Goal: Task Accomplishment & Management: Use online tool/utility

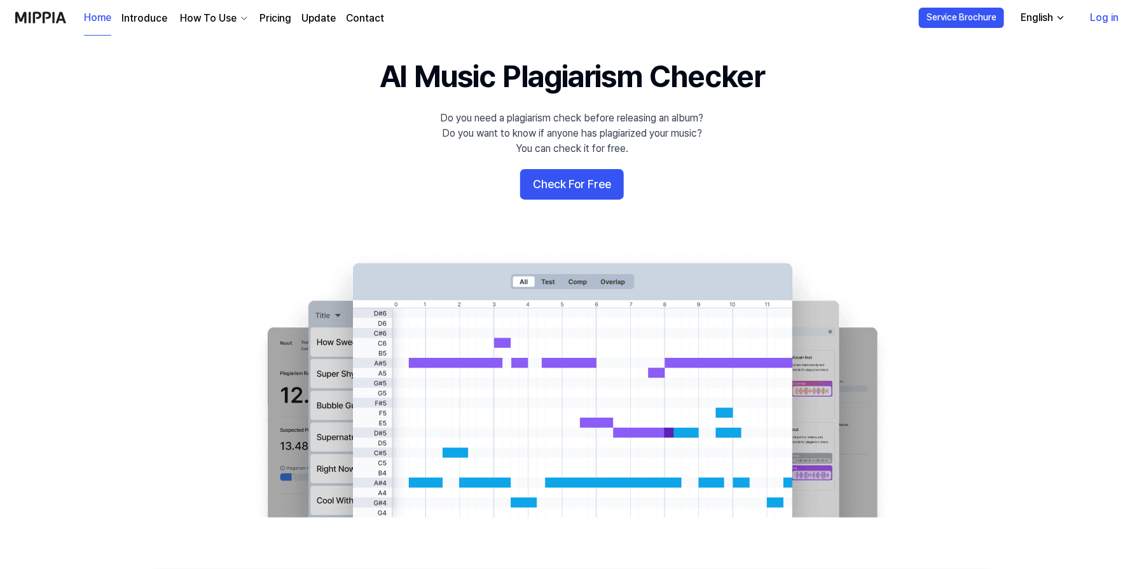
scroll to position [38, 0]
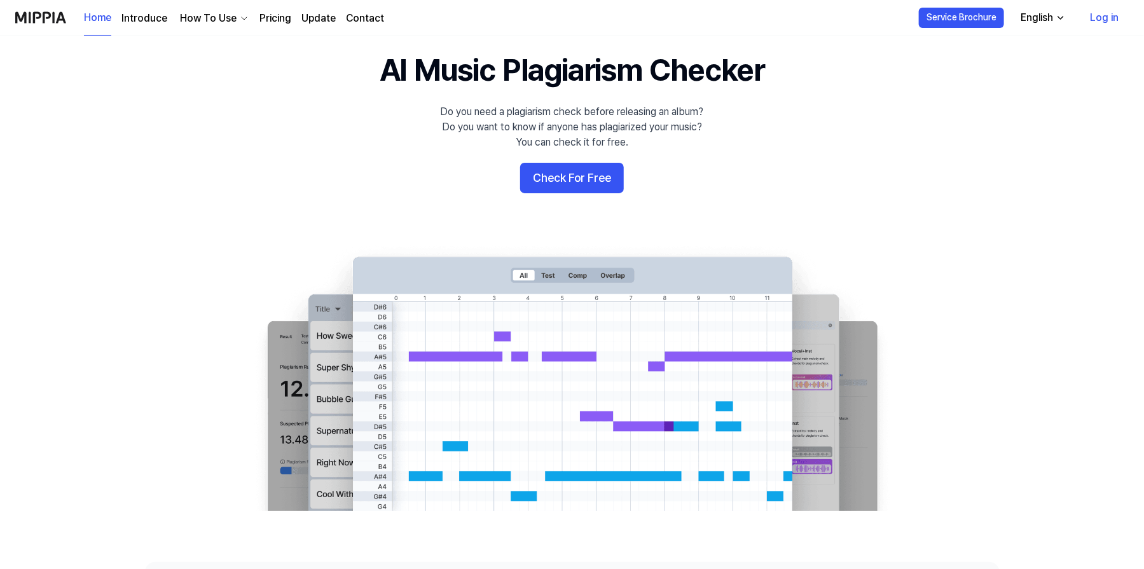
click at [262, 13] on link "Pricing" at bounding box center [275, 18] width 32 height 15
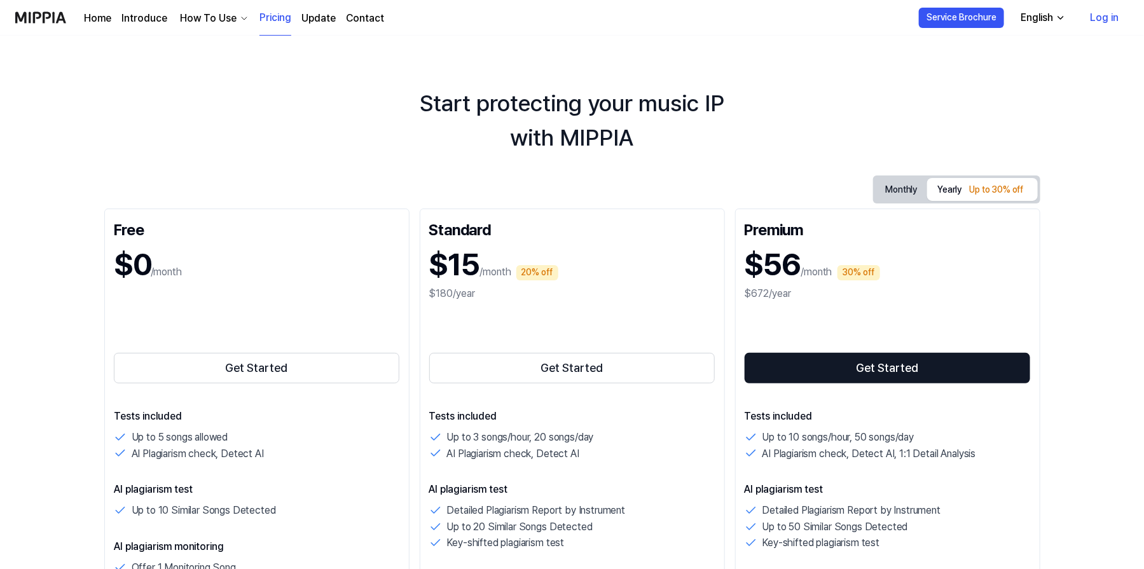
click at [89, 18] on link "Home" at bounding box center [97, 18] width 27 height 15
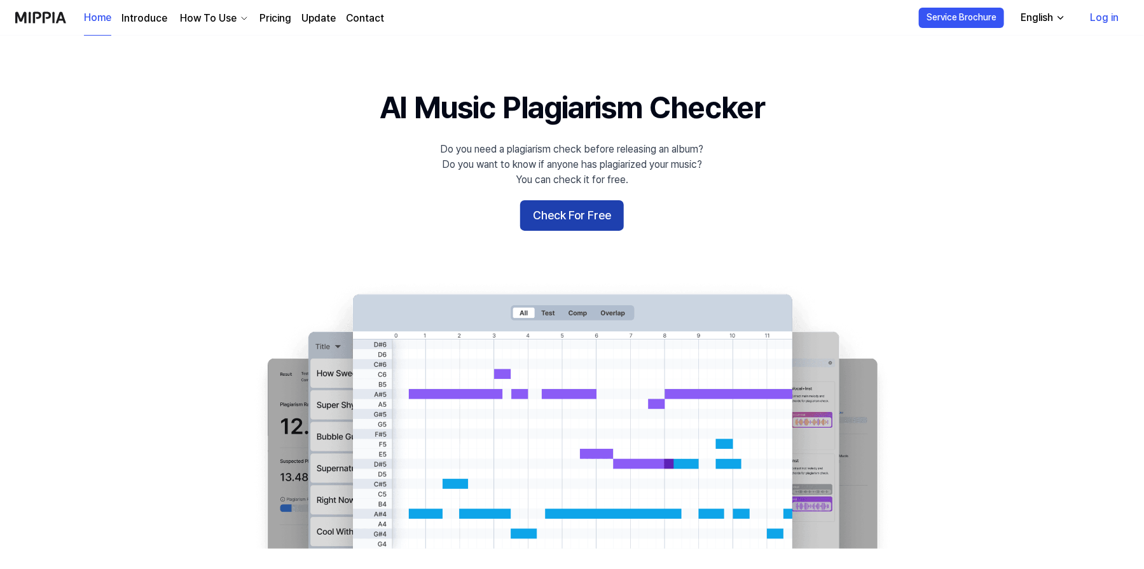
click at [565, 222] on button "Check For Free" at bounding box center [572, 215] width 104 height 31
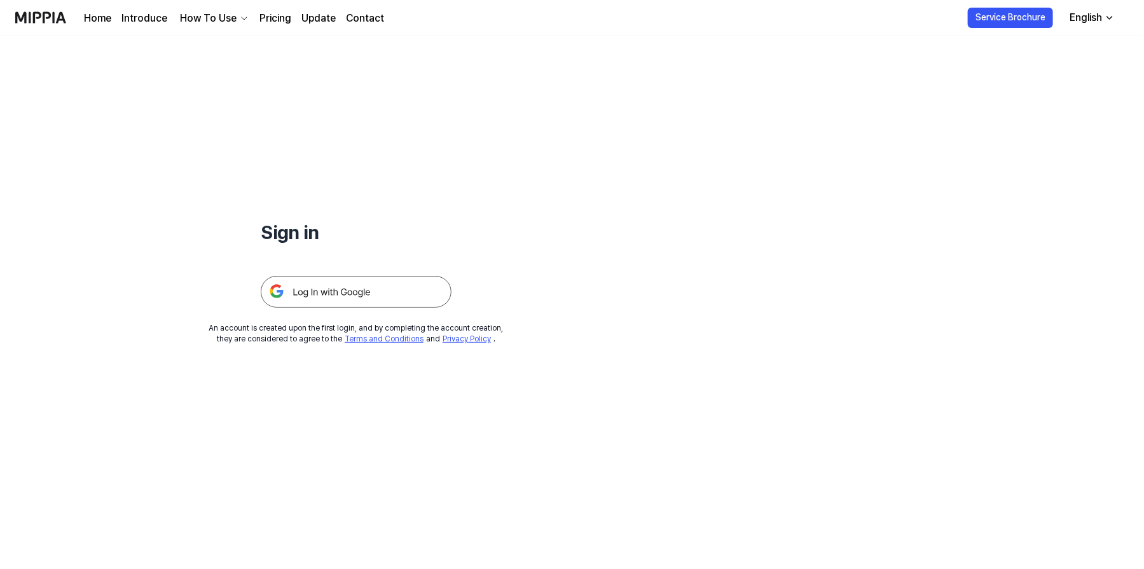
click at [334, 291] on img at bounding box center [356, 292] width 191 height 32
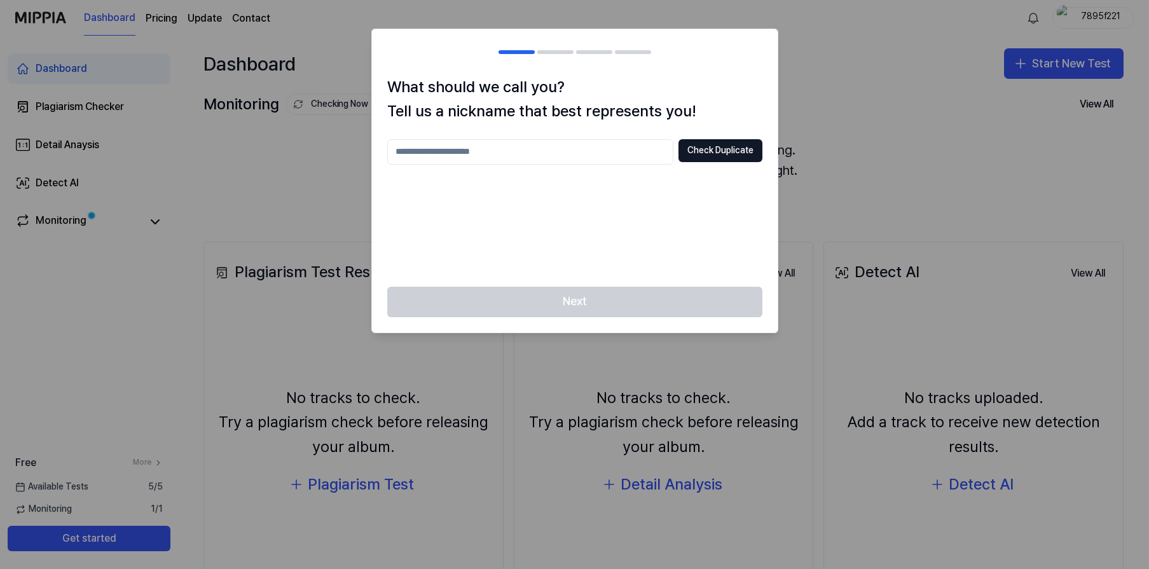
click at [492, 155] on input "text" at bounding box center [530, 151] width 286 height 25
type input "*******"
click at [719, 151] on button "Check Duplicate" at bounding box center [720, 150] width 84 height 23
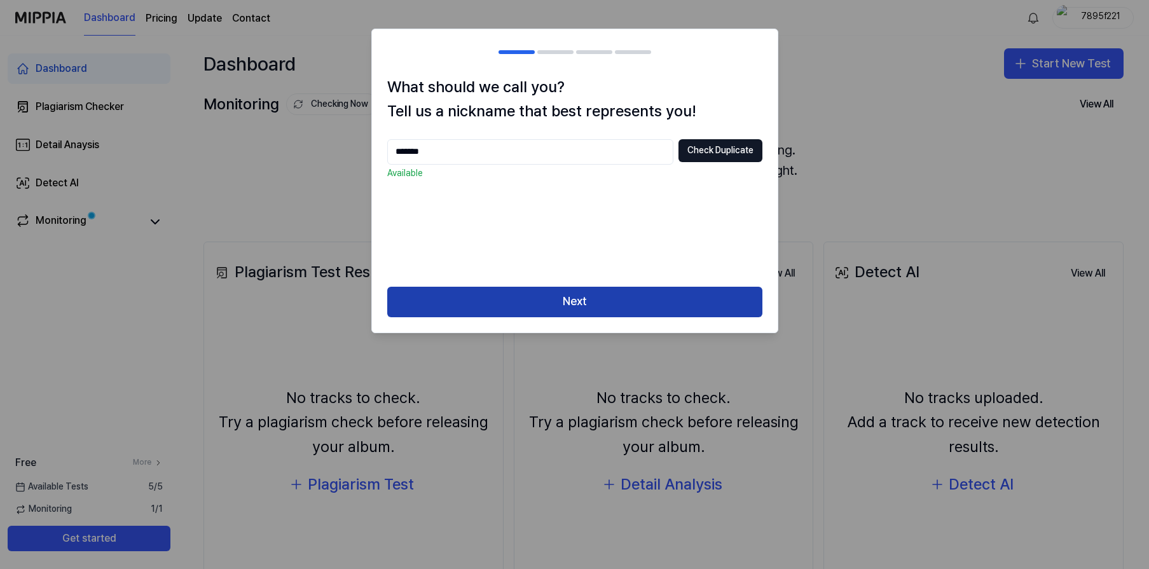
click at [596, 303] on button "Next" at bounding box center [574, 302] width 375 height 31
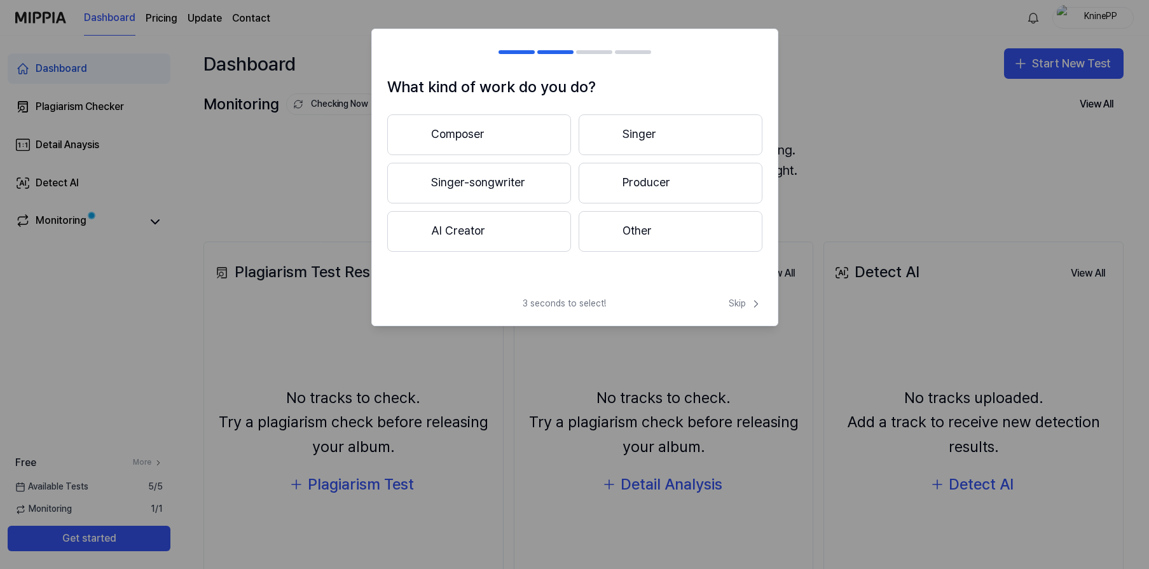
click at [466, 241] on button "AI Creator" at bounding box center [479, 231] width 184 height 41
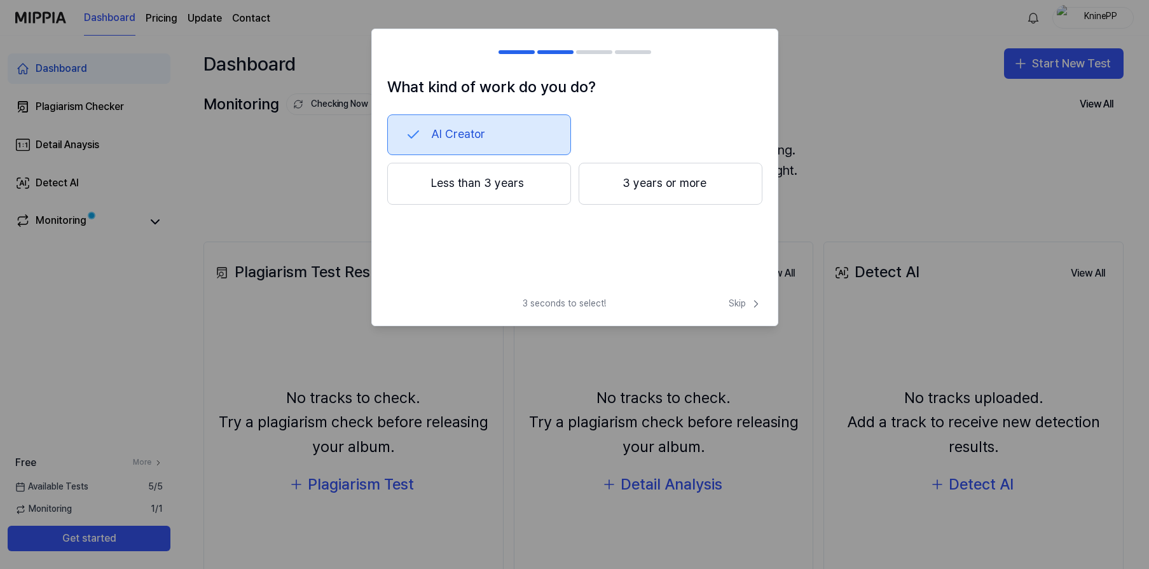
click at [523, 180] on button "Less than 3 years" at bounding box center [479, 184] width 184 height 42
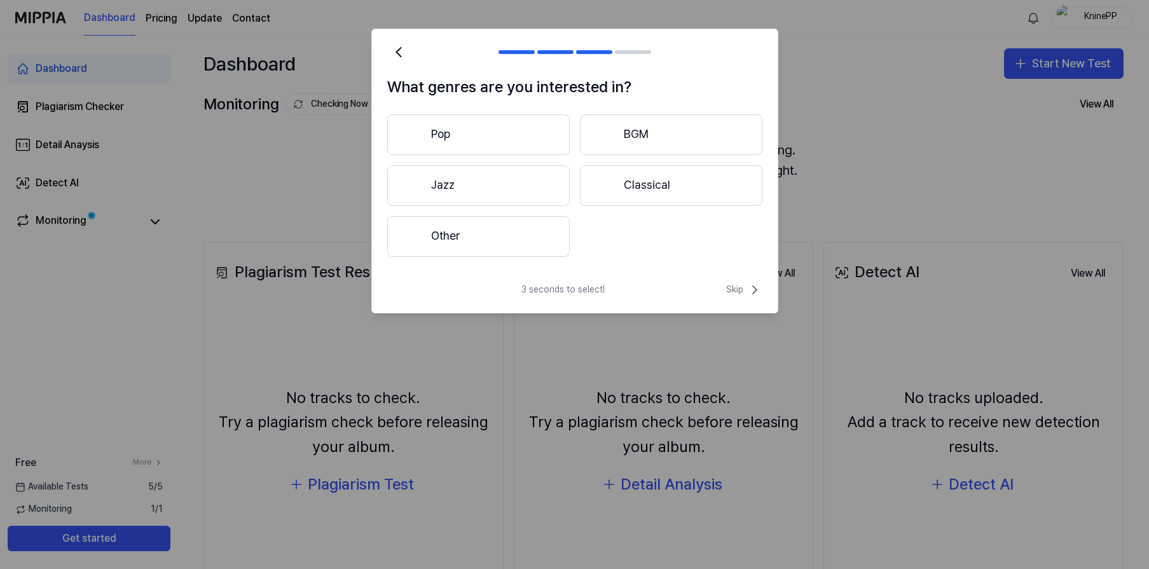
click at [455, 130] on button "Pop" at bounding box center [478, 134] width 182 height 41
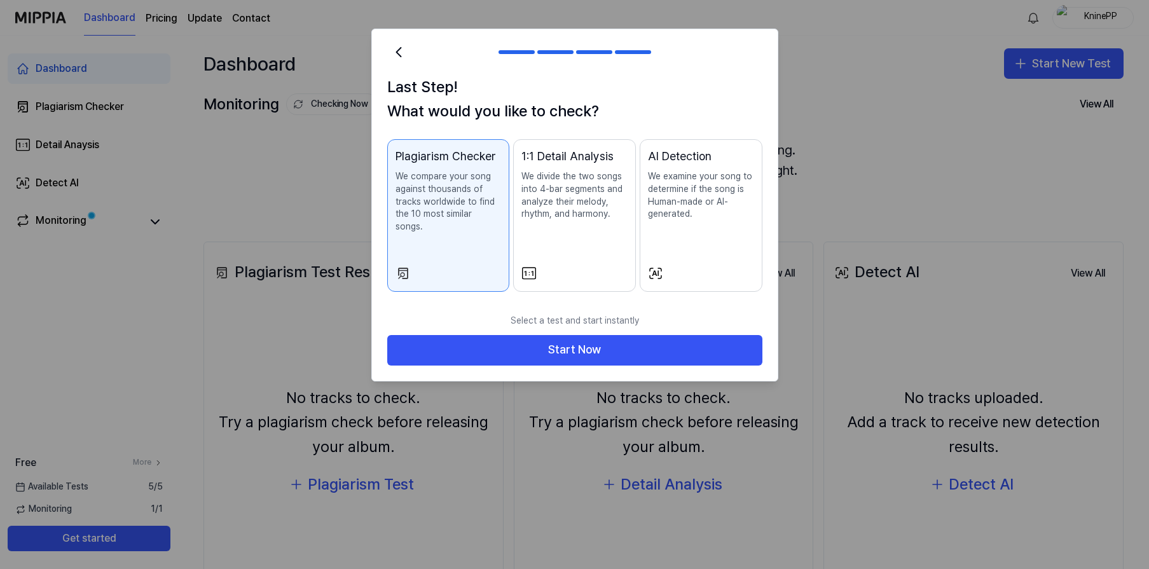
click at [439, 202] on p "We compare your song against thousands of tracks worldwide to find the 10 most …" at bounding box center [449, 201] width 106 height 62
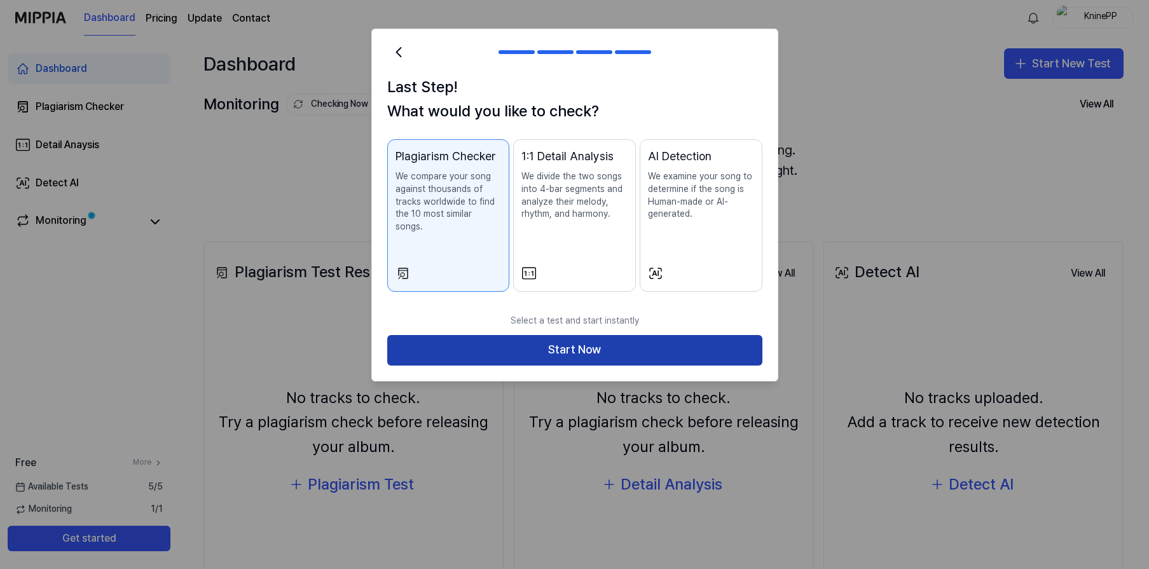
click at [572, 335] on button "Start Now" at bounding box center [574, 350] width 375 height 31
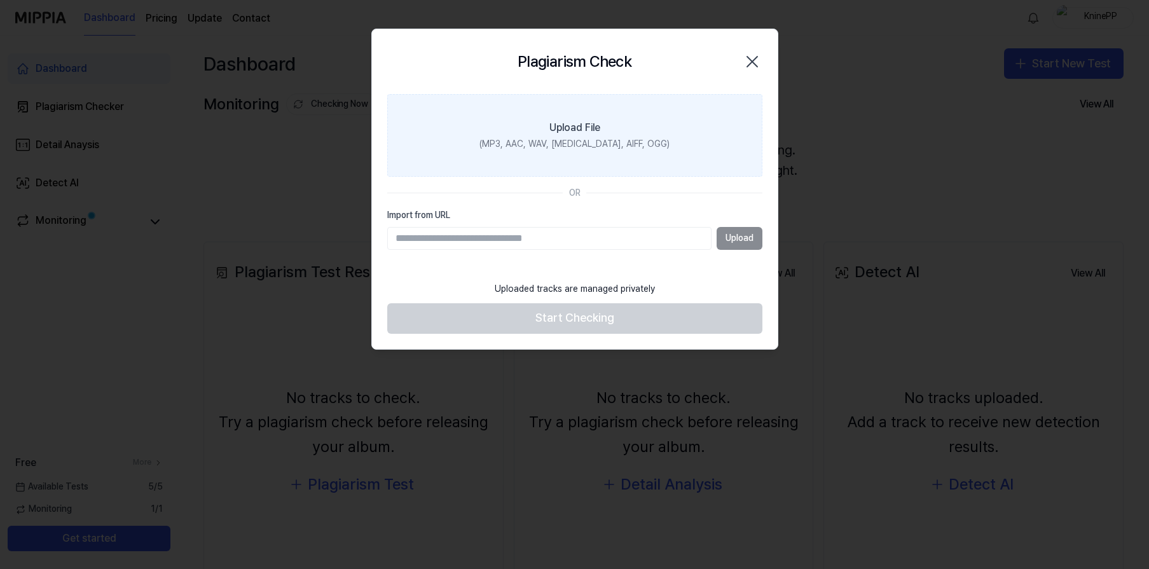
click at [588, 140] on div "(MP3, AAC, WAV, FLAC, AIFF, OGG)" at bounding box center [574, 144] width 190 height 13
click at [0, 0] on input "Upload File (MP3, AAC, WAV, FLAC, AIFF, OGG)" at bounding box center [0, 0] width 0 height 0
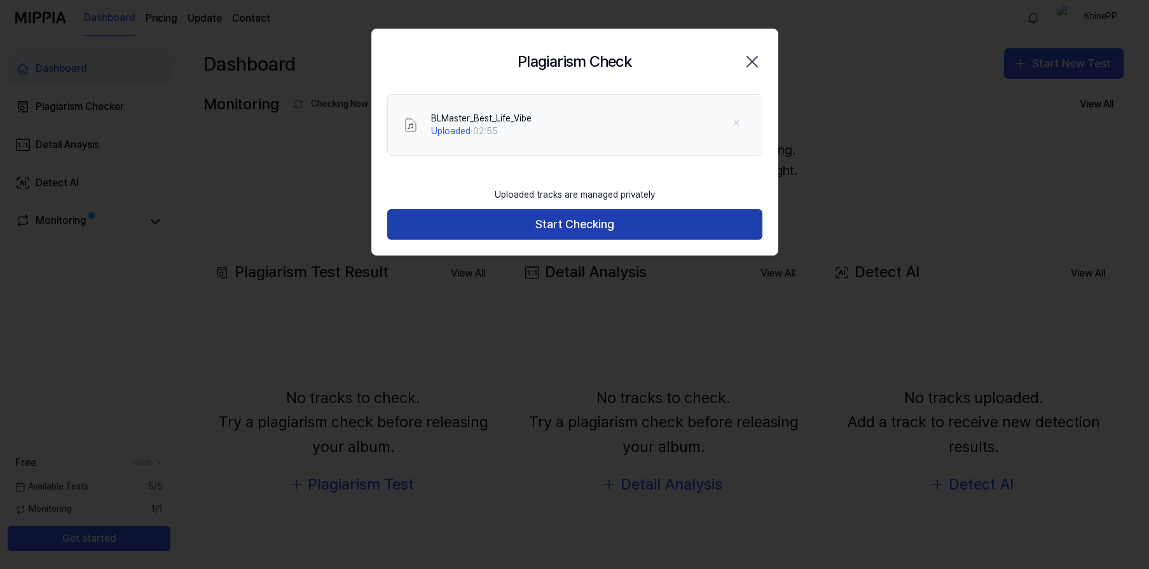
click at [565, 224] on button "Start Checking" at bounding box center [574, 224] width 375 height 31
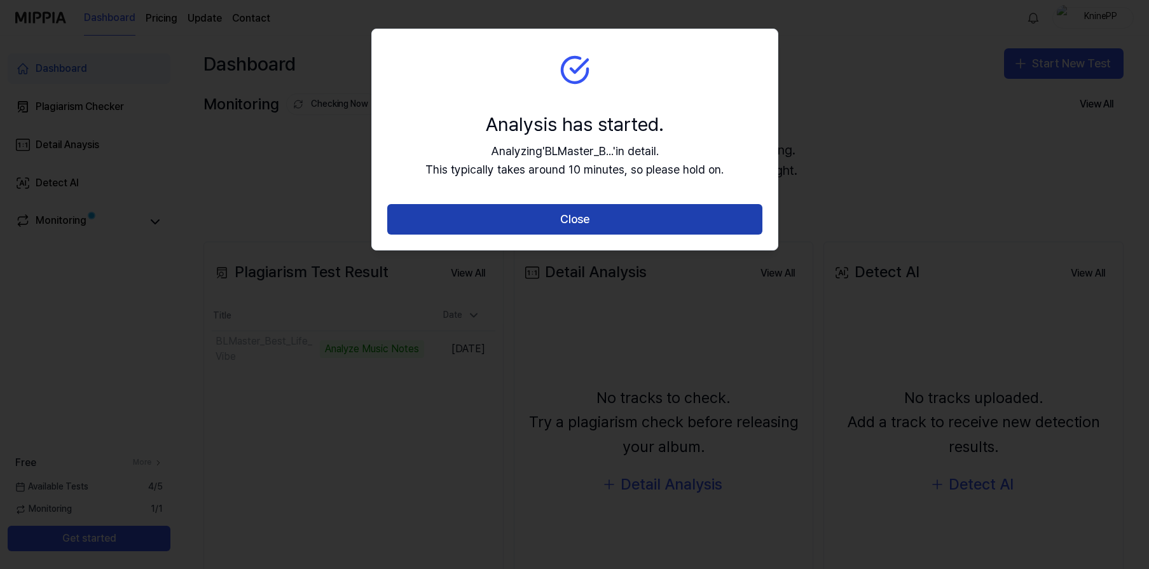
click at [571, 216] on button "Close" at bounding box center [574, 219] width 375 height 31
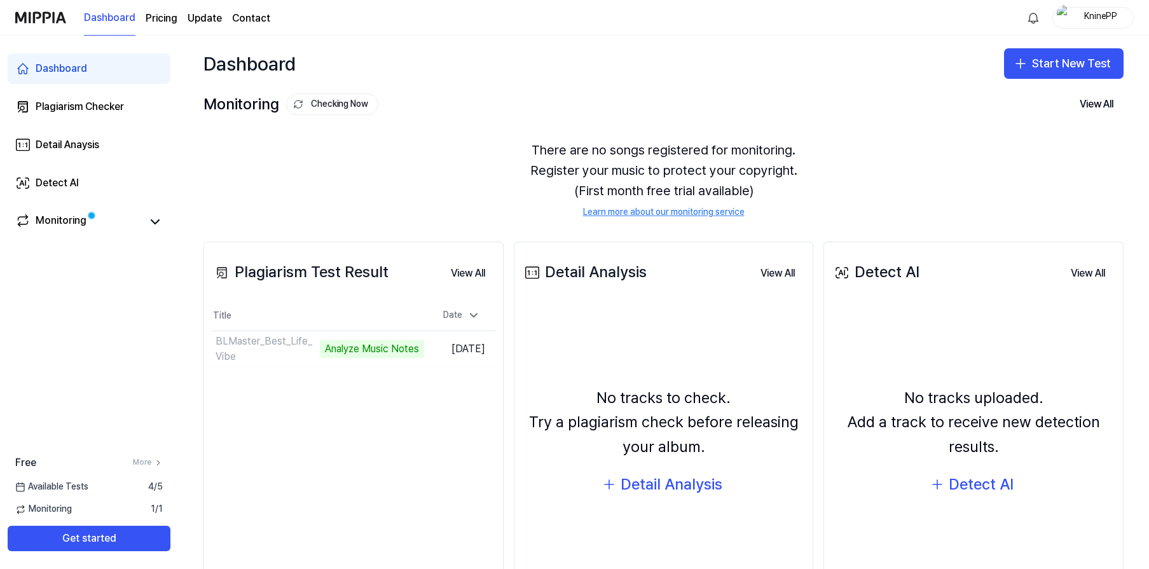
click at [910, 41] on div "Dashboard Start New Test" at bounding box center [663, 64] width 971 height 56
click at [262, 349] on div "BLMaster_Best_Life_Vibe" at bounding box center [274, 348] width 116 height 15
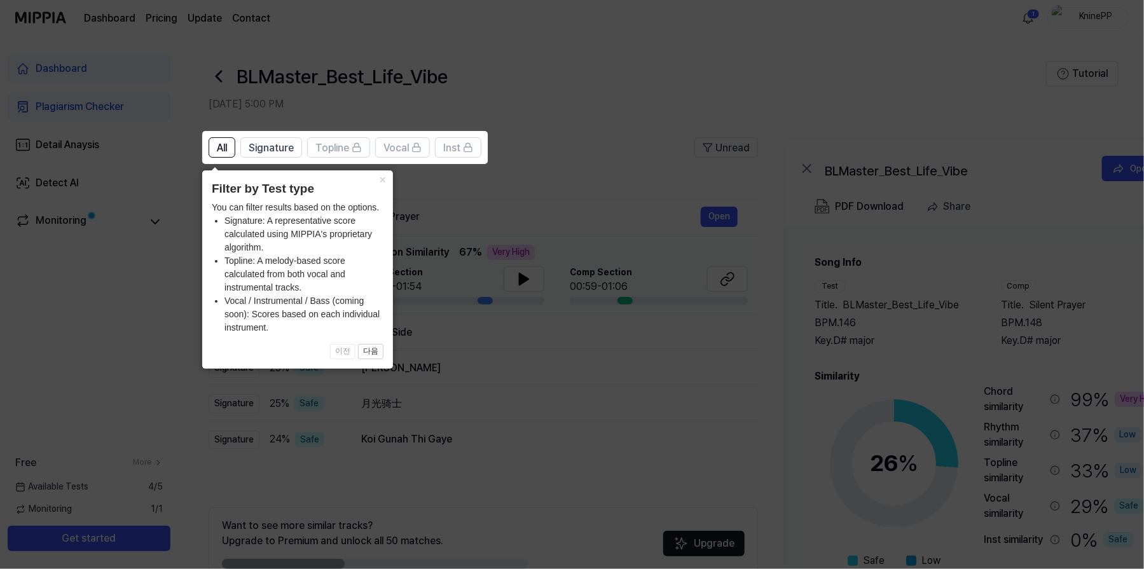
click at [691, 62] on icon at bounding box center [574, 284] width 1149 height 569
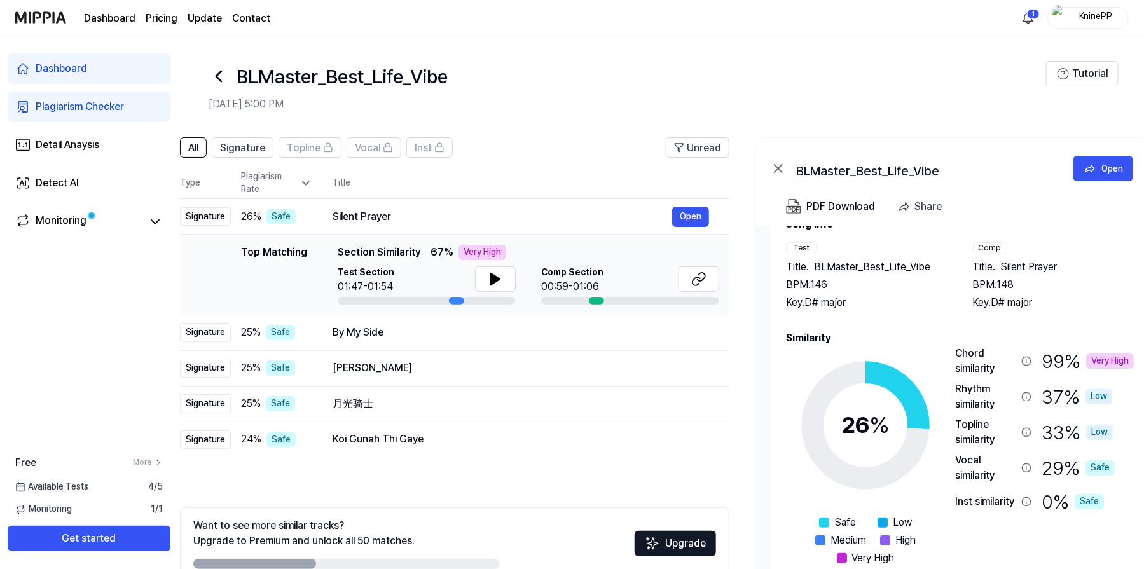
scroll to position [0, 25]
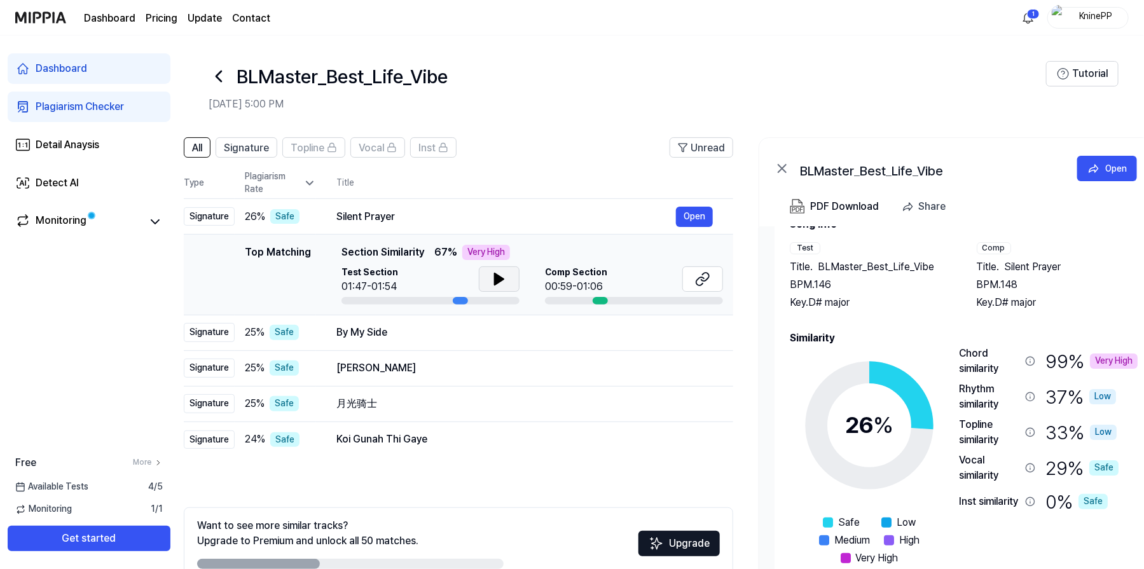
click at [497, 280] on icon at bounding box center [499, 278] width 9 height 11
click at [500, 282] on icon at bounding box center [499, 279] width 15 height 15
click at [497, 279] on icon at bounding box center [499, 279] width 15 height 15
click at [561, 299] on div at bounding box center [634, 301] width 178 height 8
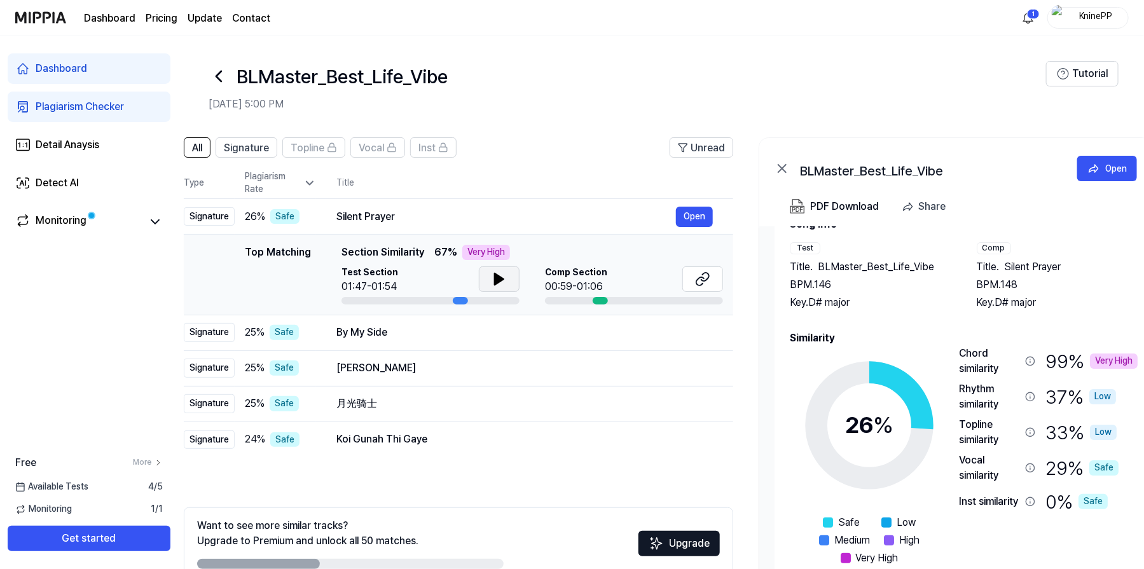
click at [561, 299] on div at bounding box center [634, 301] width 178 height 8
click at [582, 279] on div "00:59-01:06" at bounding box center [576, 286] width 62 height 15
click at [705, 284] on icon at bounding box center [702, 279] width 15 height 15
click at [487, 278] on button at bounding box center [499, 278] width 41 height 25
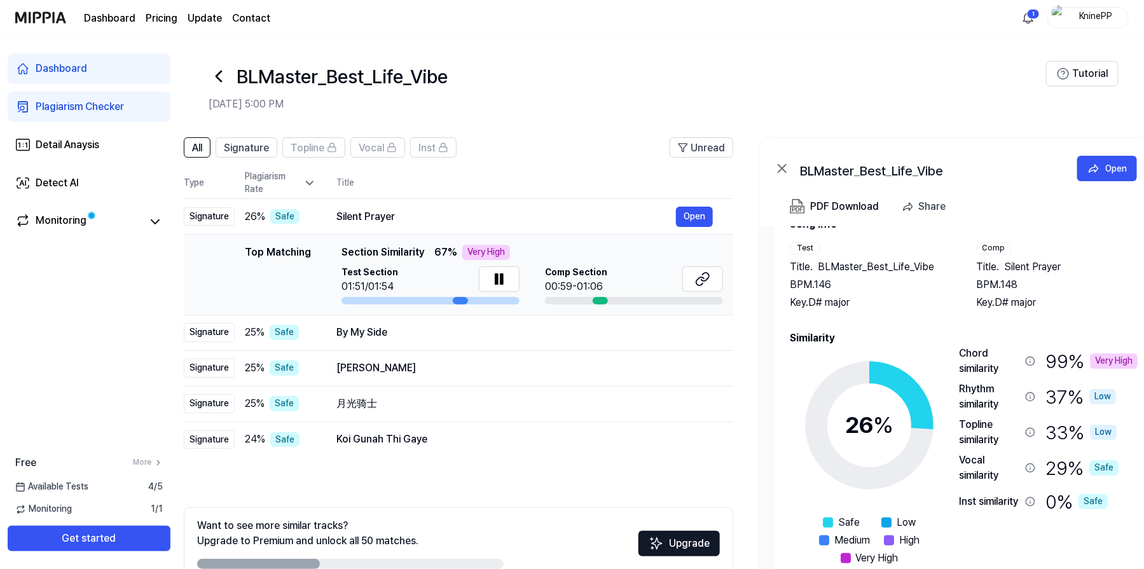
click at [424, 301] on div at bounding box center [430, 301] width 178 height 8
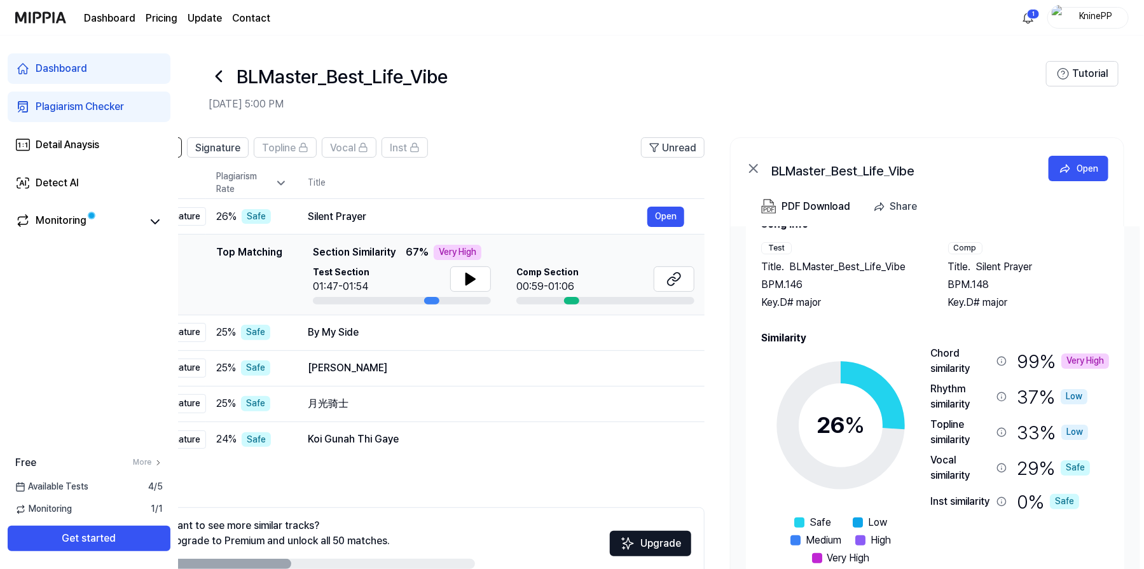
scroll to position [0, 59]
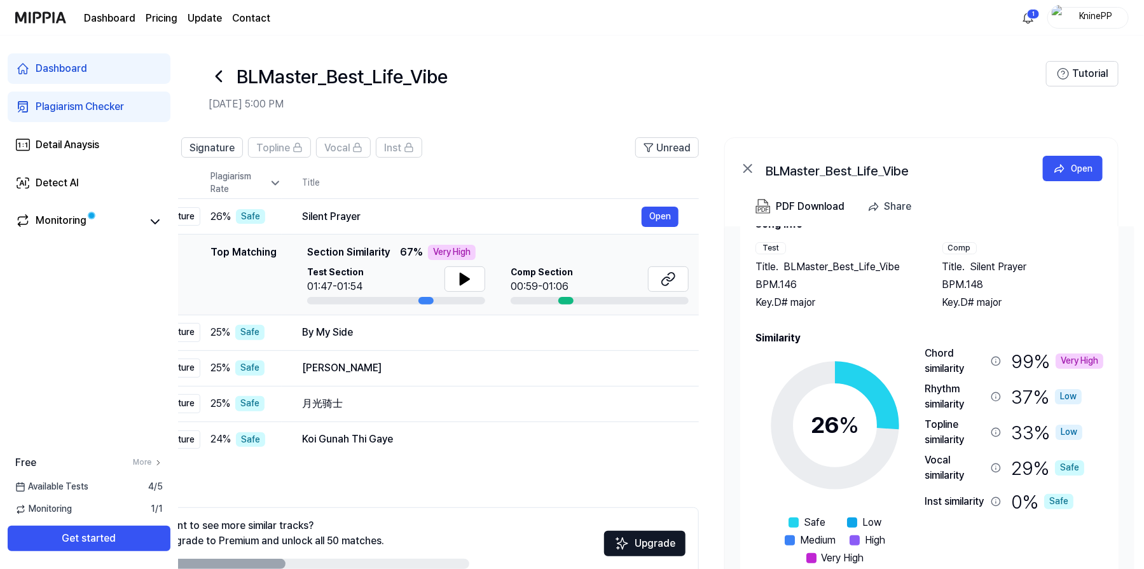
drag, startPoint x: 457, startPoint y: 302, endPoint x: 341, endPoint y: 295, distance: 115.3
click at [341, 295] on div "Test Section 01:47-01:54" at bounding box center [396, 285] width 178 height 38
click at [520, 155] on header "All Signature Topline Vocal Inst Unread" at bounding box center [423, 152] width 549 height 31
click at [460, 276] on icon at bounding box center [464, 278] width 9 height 11
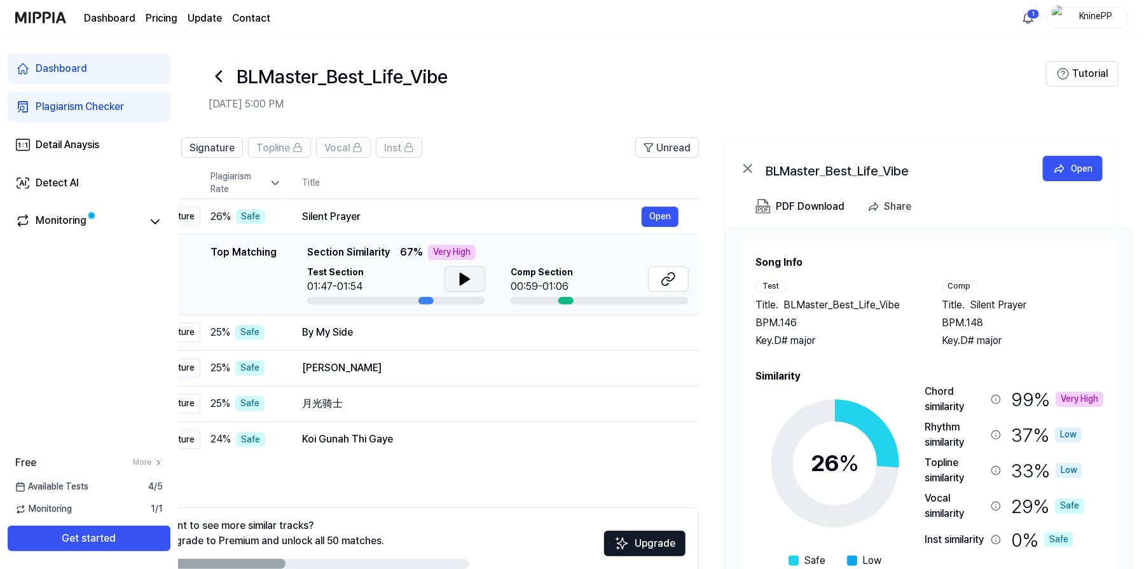
scroll to position [38, 0]
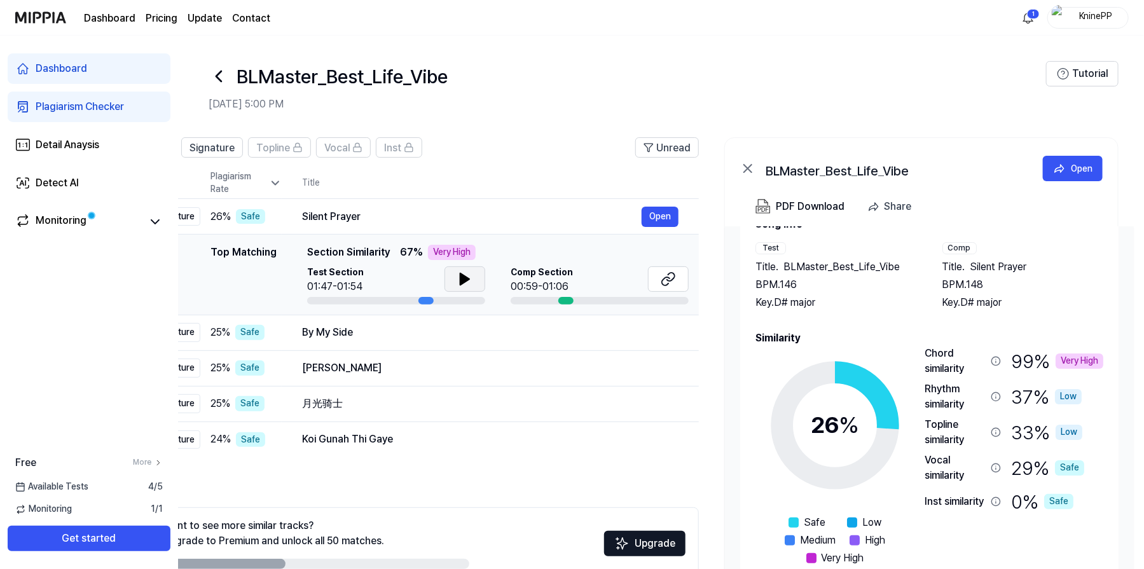
click at [71, 70] on div "Dashboard" at bounding box center [62, 68] width 52 height 15
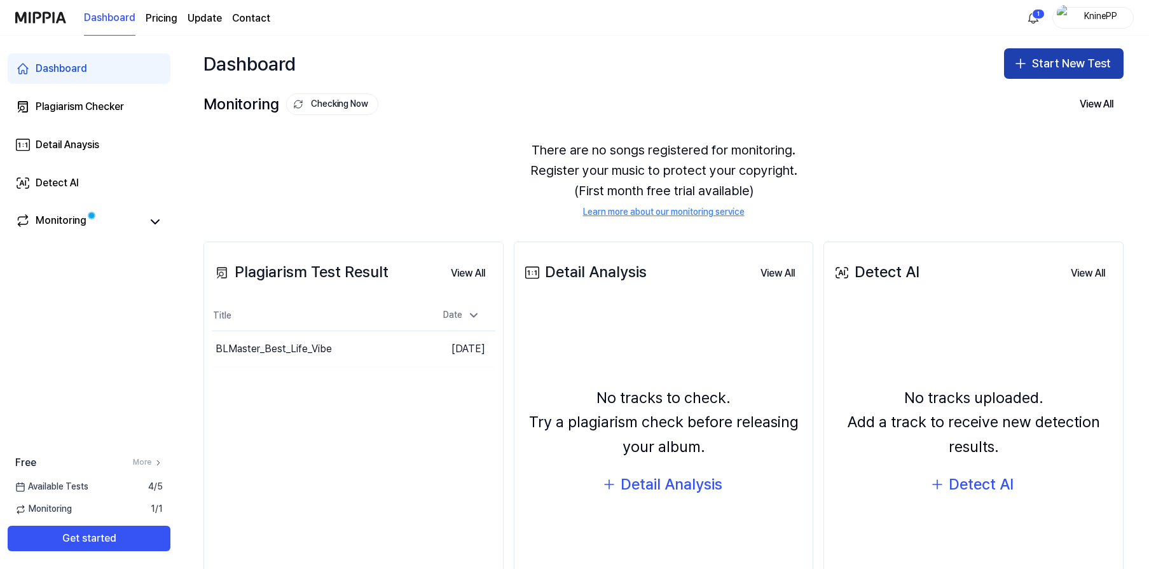
click at [1049, 64] on button "Start New Test" at bounding box center [1064, 63] width 120 height 31
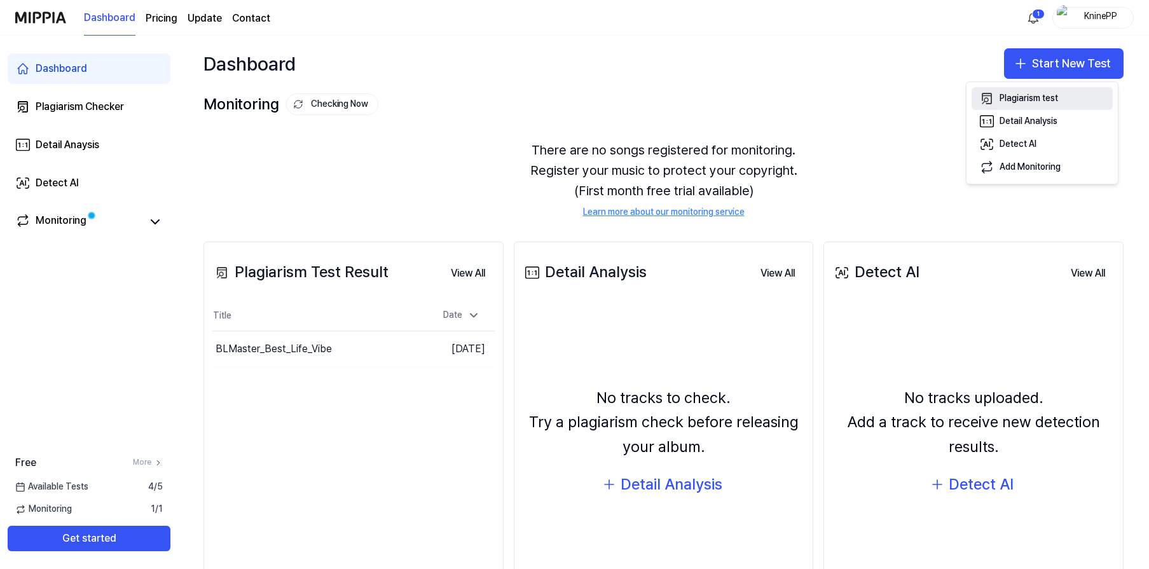
click at [1032, 100] on div "Plagiarism test" at bounding box center [1029, 98] width 58 height 13
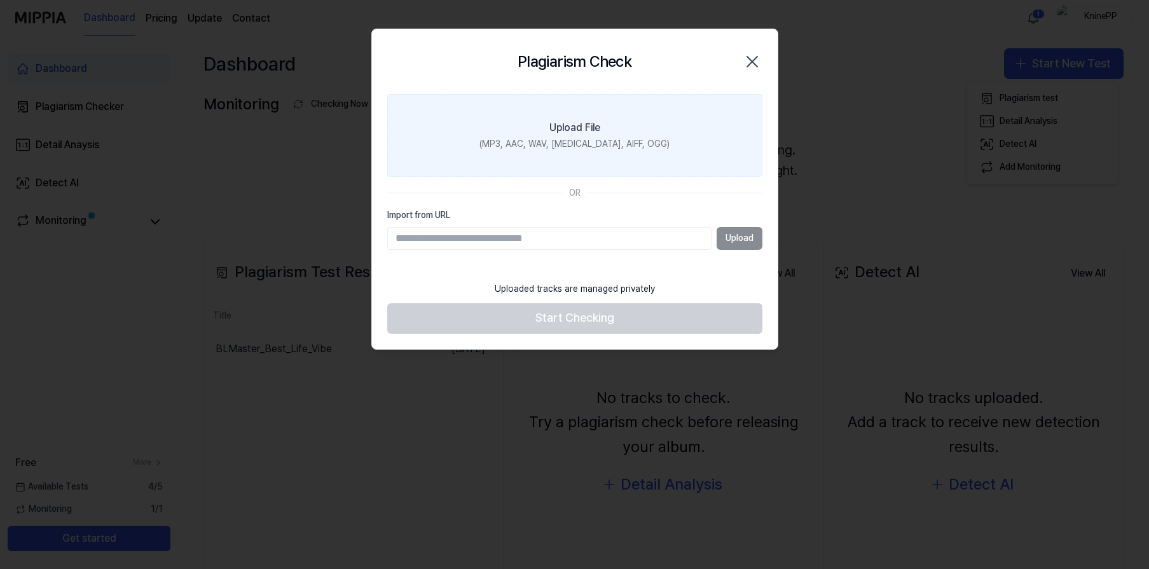
click at [570, 128] on div "Upload File" at bounding box center [574, 127] width 51 height 15
click at [0, 0] on input "Upload File (MP3, AAC, WAV, FLAC, AIFF, OGG)" at bounding box center [0, 0] width 0 height 0
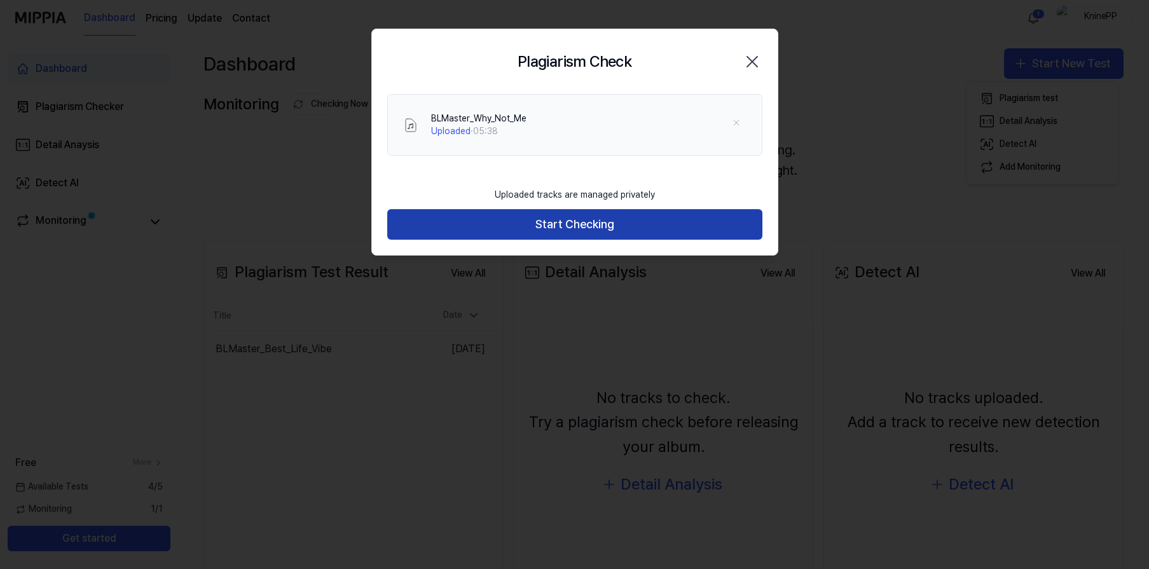
click at [580, 228] on button "Start Checking" at bounding box center [574, 224] width 375 height 31
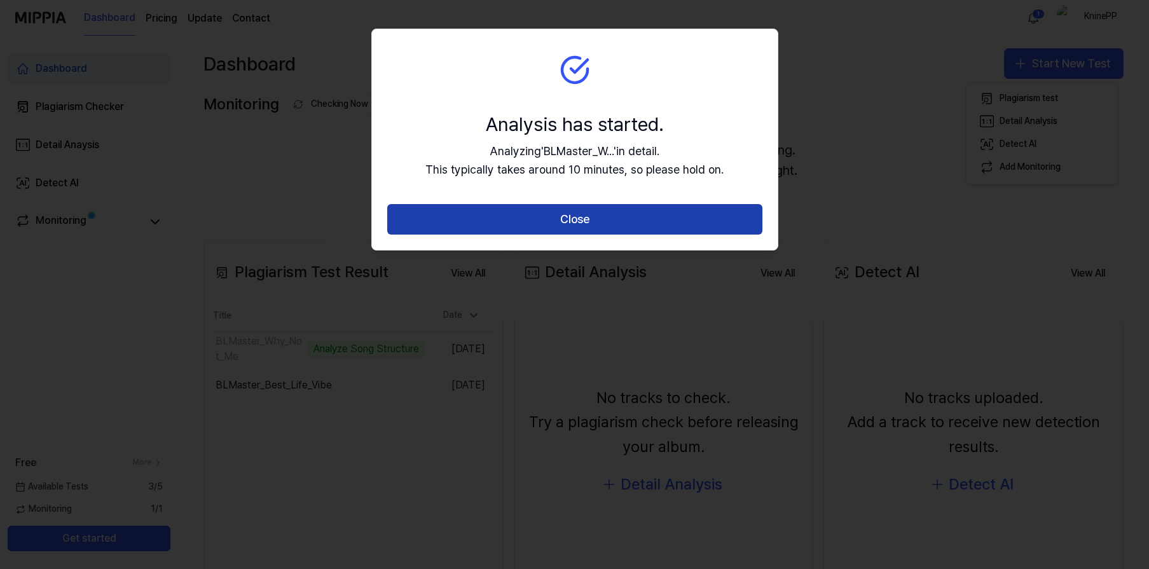
click at [600, 224] on button "Close" at bounding box center [574, 219] width 375 height 31
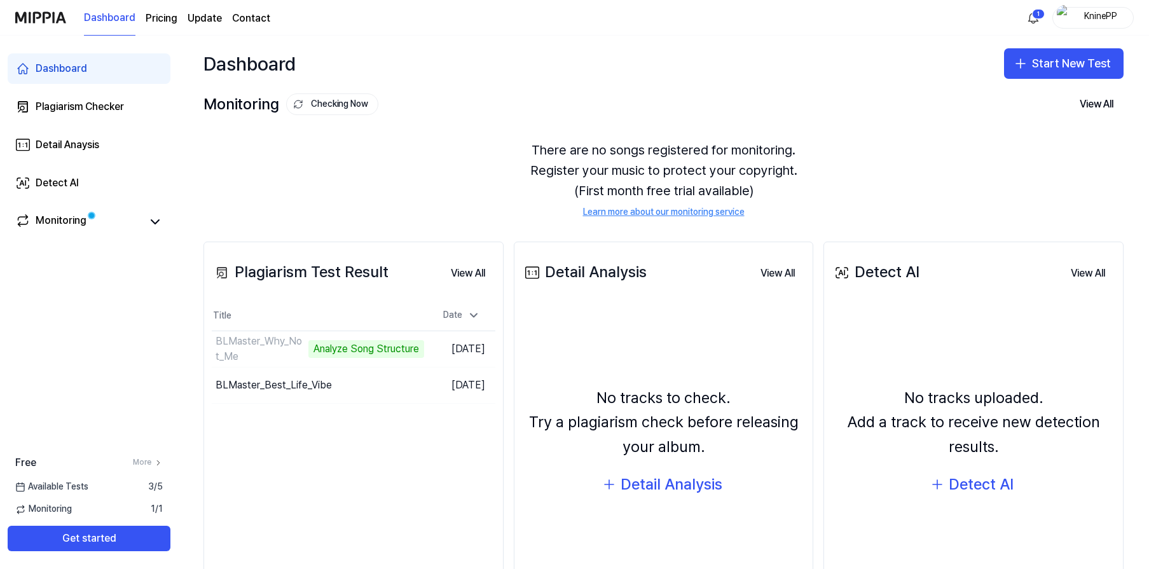
click at [158, 21] on page\) "Pricing" at bounding box center [162, 18] width 32 height 15
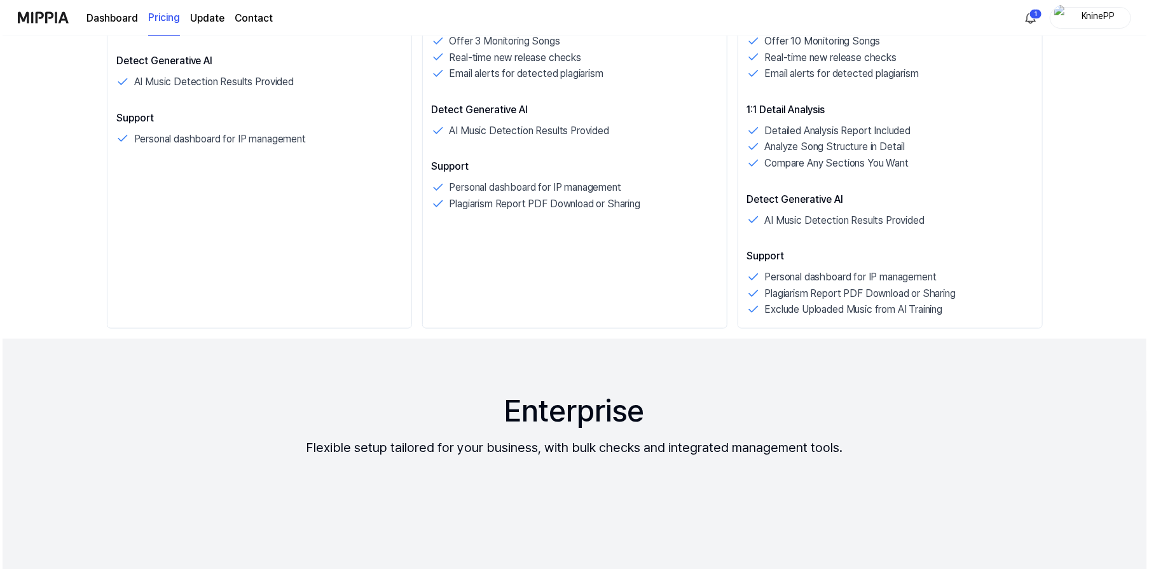
scroll to position [0, 0]
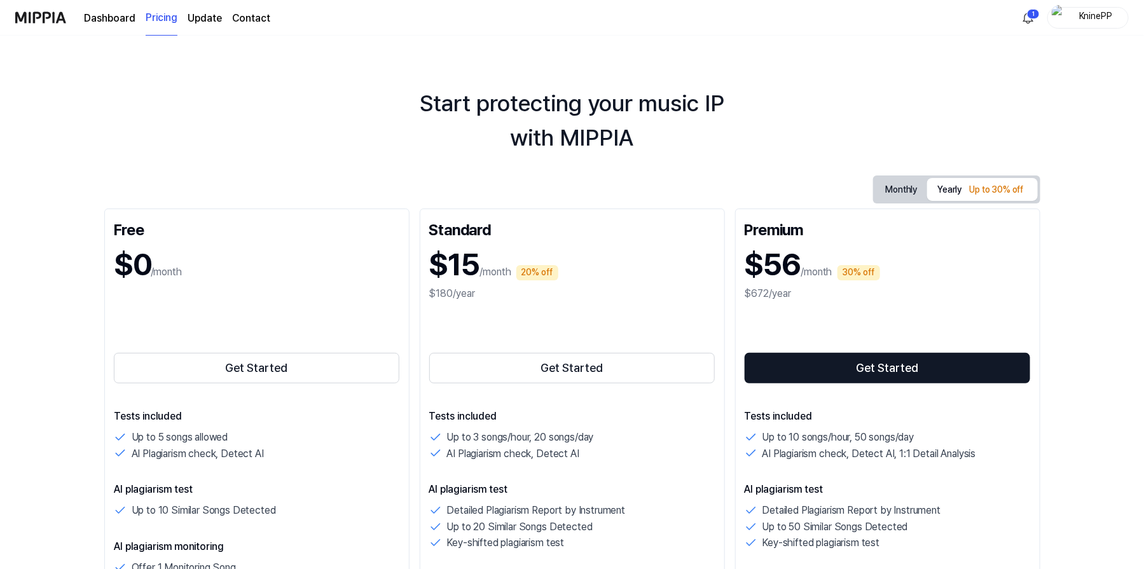
click at [96, 17] on link "Dashboard" at bounding box center [110, 18] width 52 height 15
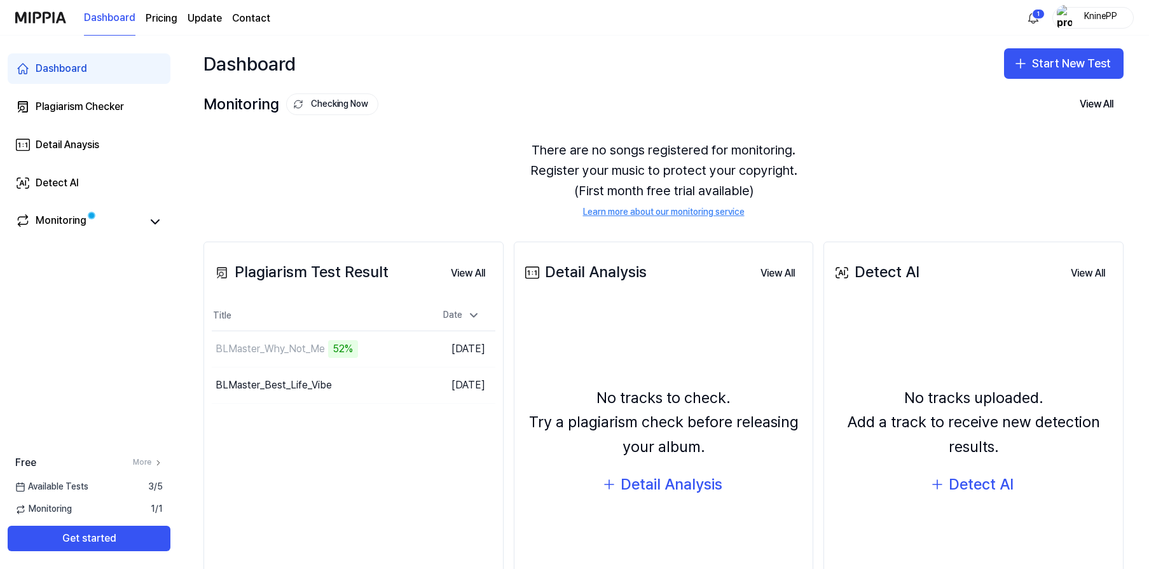
click at [1148, 216] on div "Dashboard Start New Test Monitoring Checking Now View All Monitoring There are …" at bounding box center [663, 302] width 971 height 533
click at [265, 347] on div "BLMaster_Why_Not_Me" at bounding box center [270, 348] width 109 height 15
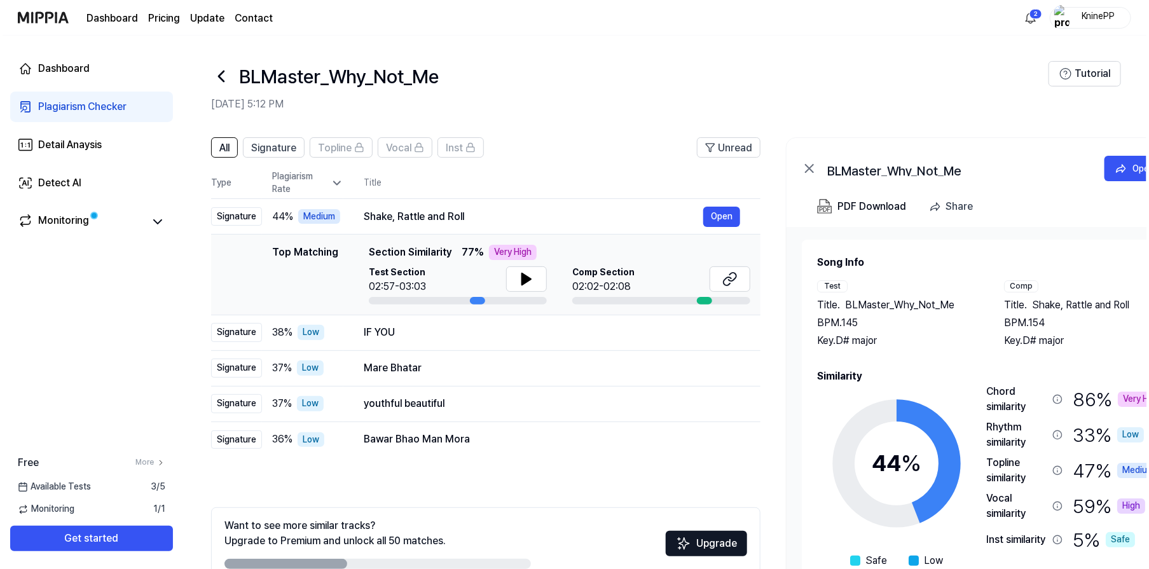
scroll to position [38, 0]
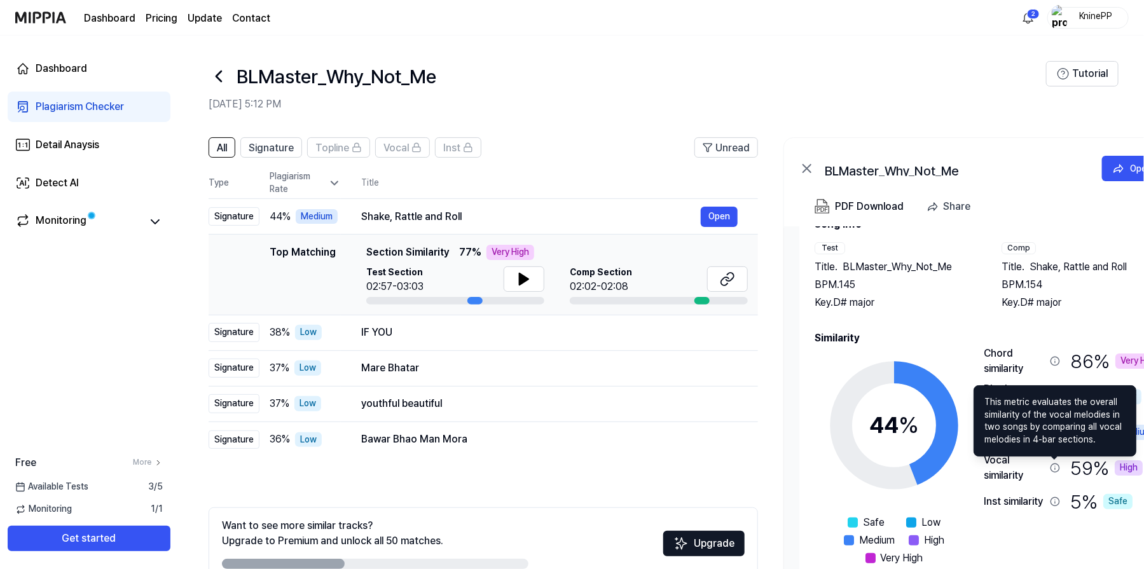
click at [1058, 467] on icon at bounding box center [1055, 468] width 10 height 10
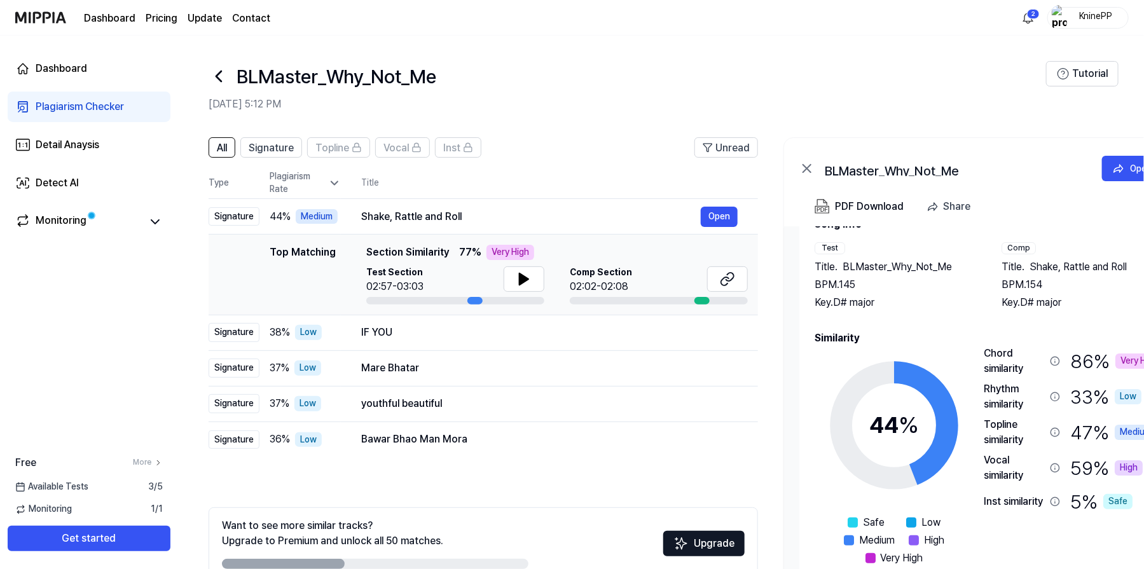
click at [1058, 467] on icon at bounding box center [1055, 468] width 10 height 10
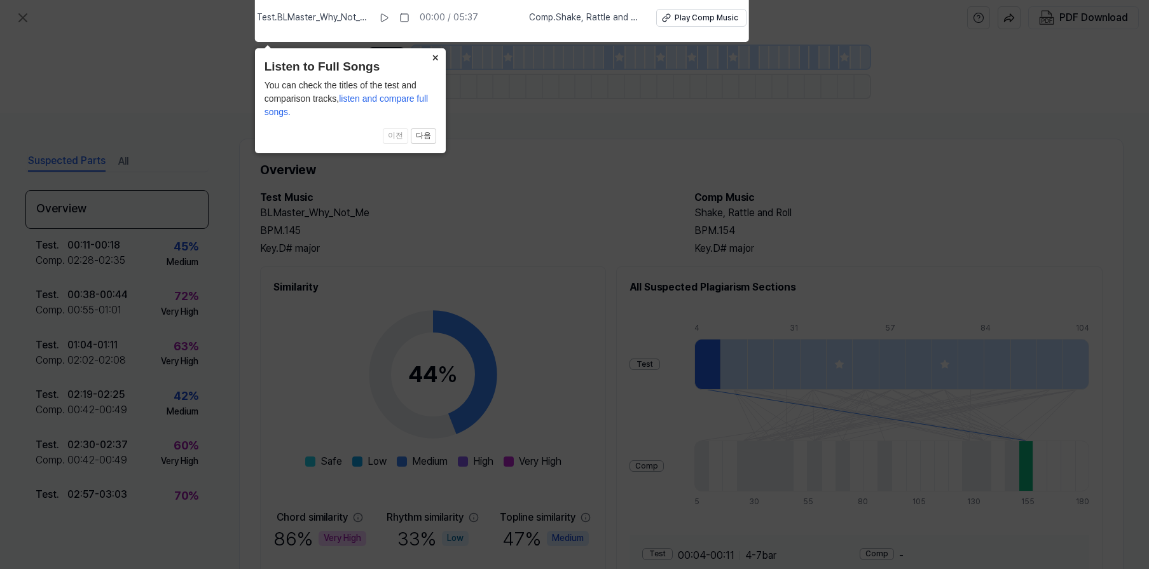
click at [435, 56] on button "×" at bounding box center [435, 57] width 20 height 18
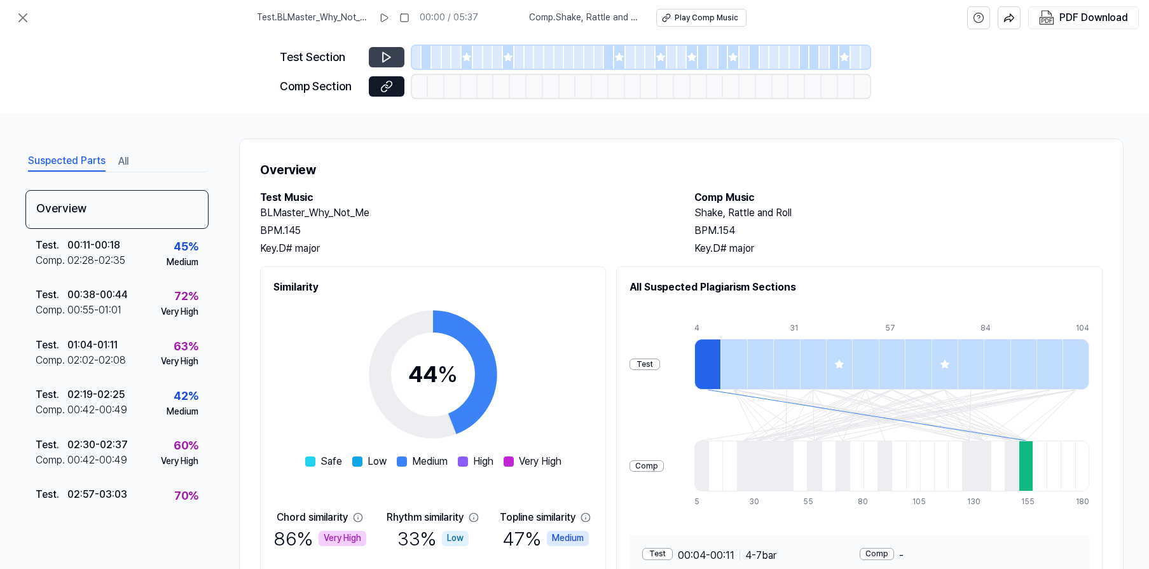
click at [389, 59] on icon at bounding box center [386, 57] width 13 height 13
click at [384, 54] on icon at bounding box center [386, 57] width 13 height 13
click at [685, 23] on button "Play Comp Music" at bounding box center [701, 18] width 90 height 18
click at [389, 18] on icon at bounding box center [384, 18] width 10 height 10
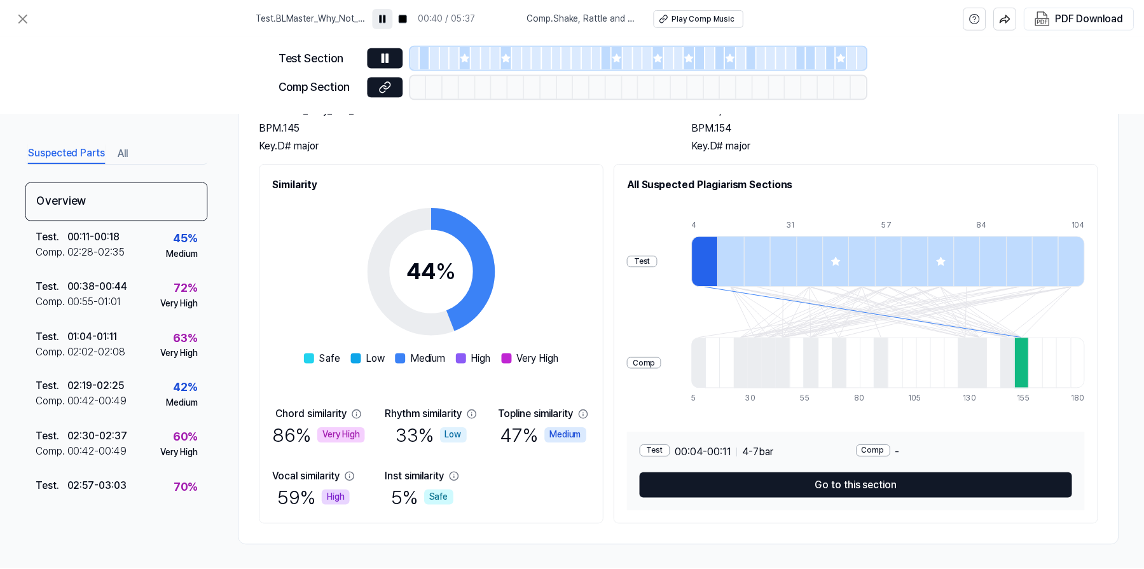
scroll to position [104, 0]
click at [23, 21] on icon at bounding box center [22, 17] width 15 height 15
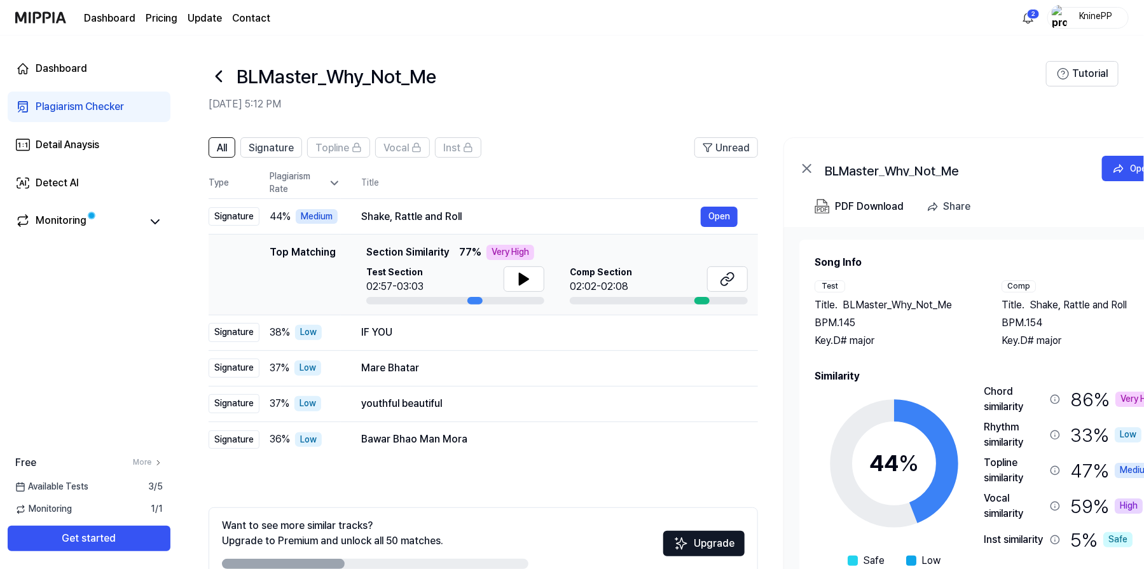
click at [222, 77] on icon at bounding box center [219, 76] width 20 height 20
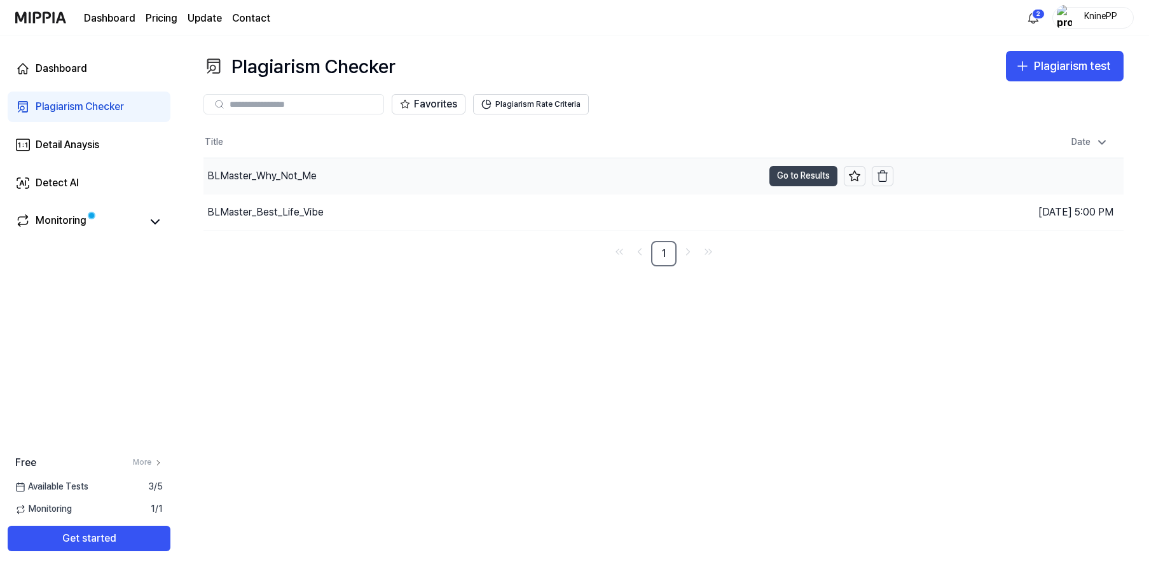
click at [797, 177] on button "Go to Results" at bounding box center [803, 176] width 68 height 20
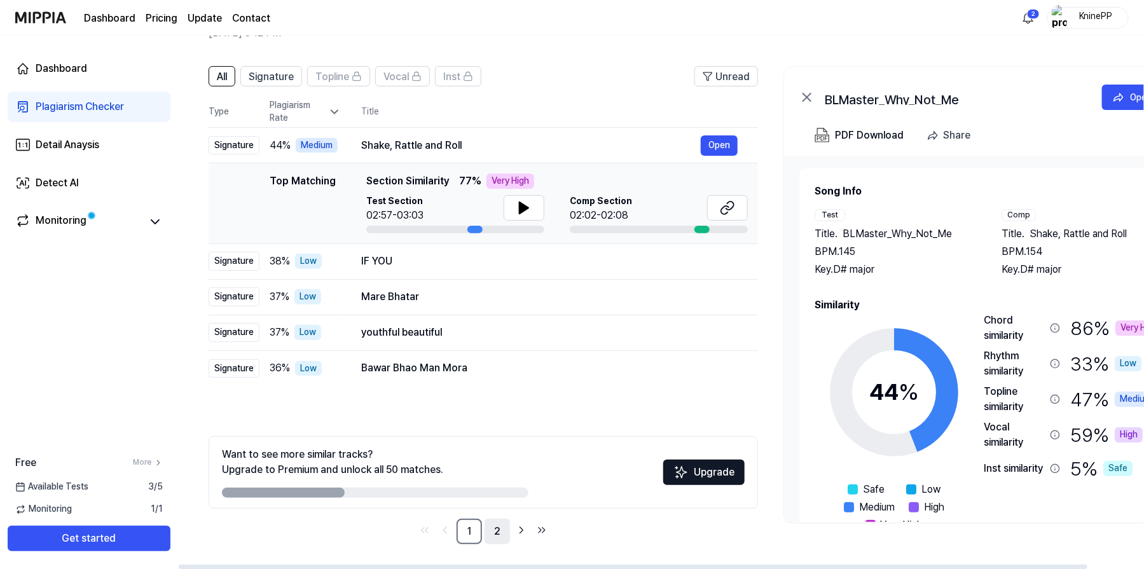
click at [497, 530] on link "2" at bounding box center [497, 531] width 25 height 25
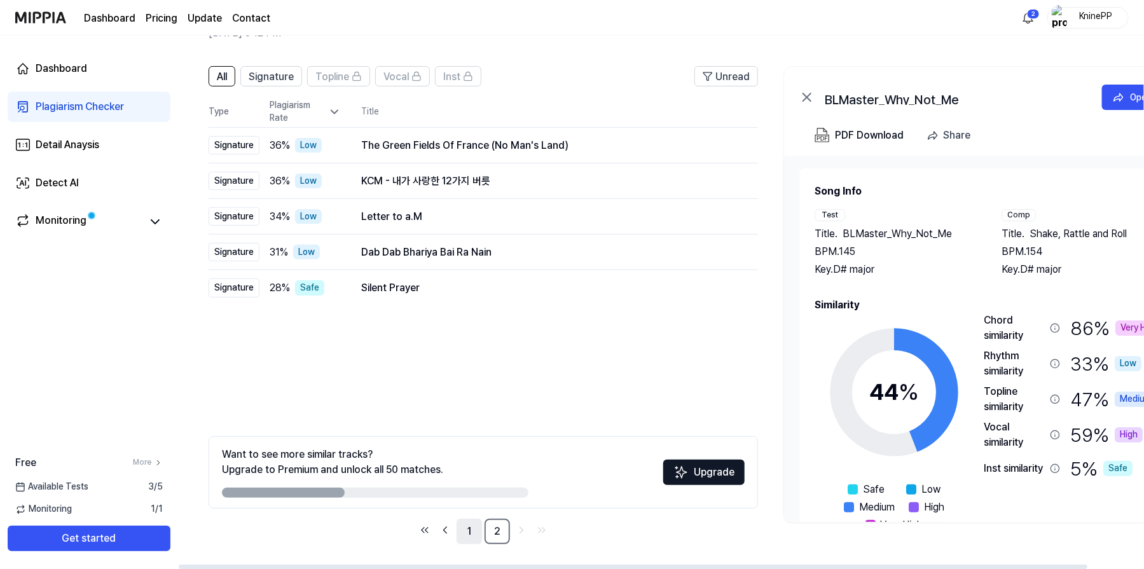
click at [464, 533] on link "1" at bounding box center [469, 531] width 25 height 25
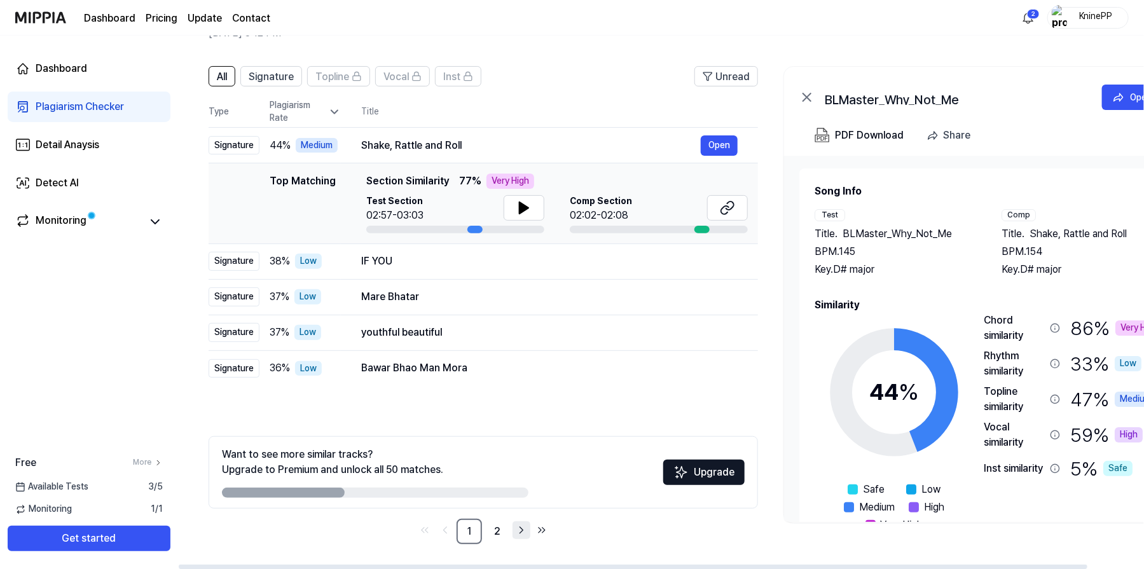
click at [517, 532] on icon "Go to next page" at bounding box center [521, 530] width 13 height 15
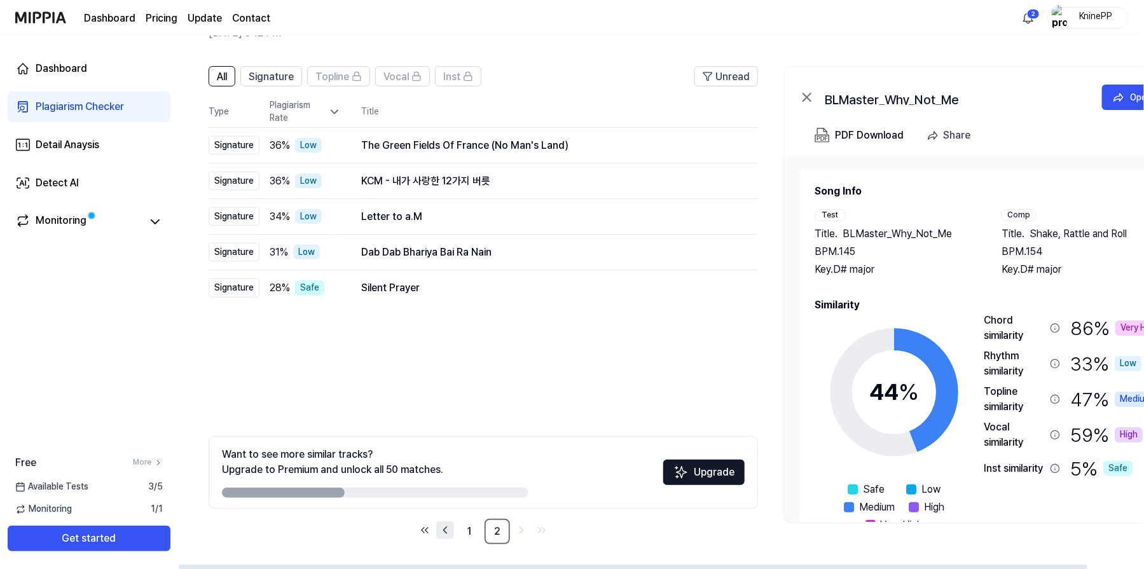
click at [448, 530] on icon "Go to previous page" at bounding box center [445, 530] width 13 height 15
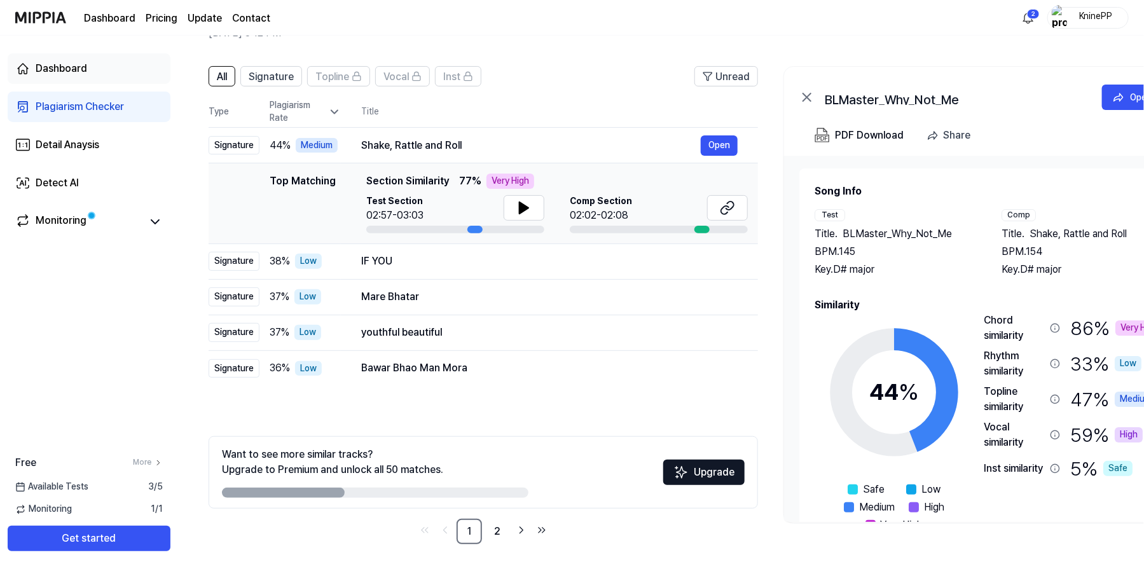
click at [59, 67] on div "Dashboard" at bounding box center [62, 68] width 52 height 15
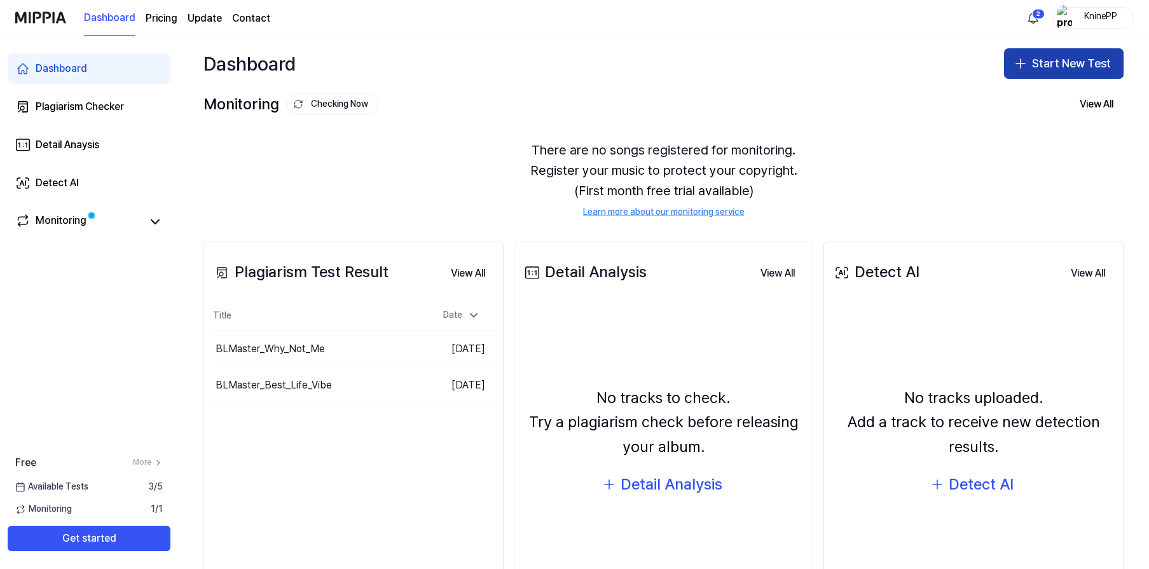
click at [1056, 61] on button "Start New Test" at bounding box center [1064, 63] width 120 height 31
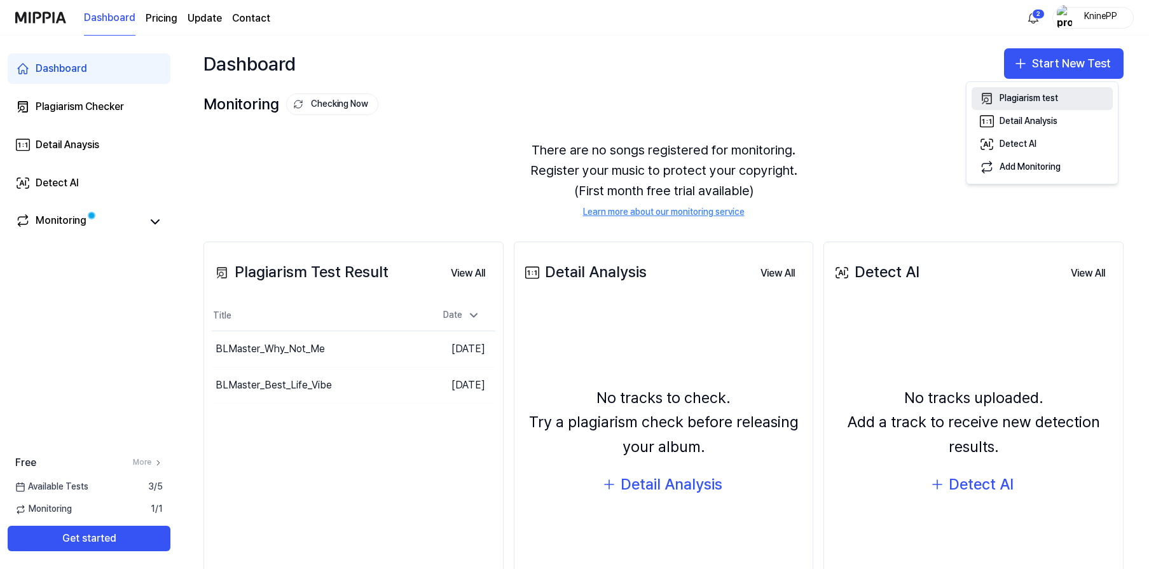
click at [1035, 99] on div "Plagiarism test" at bounding box center [1029, 98] width 58 height 13
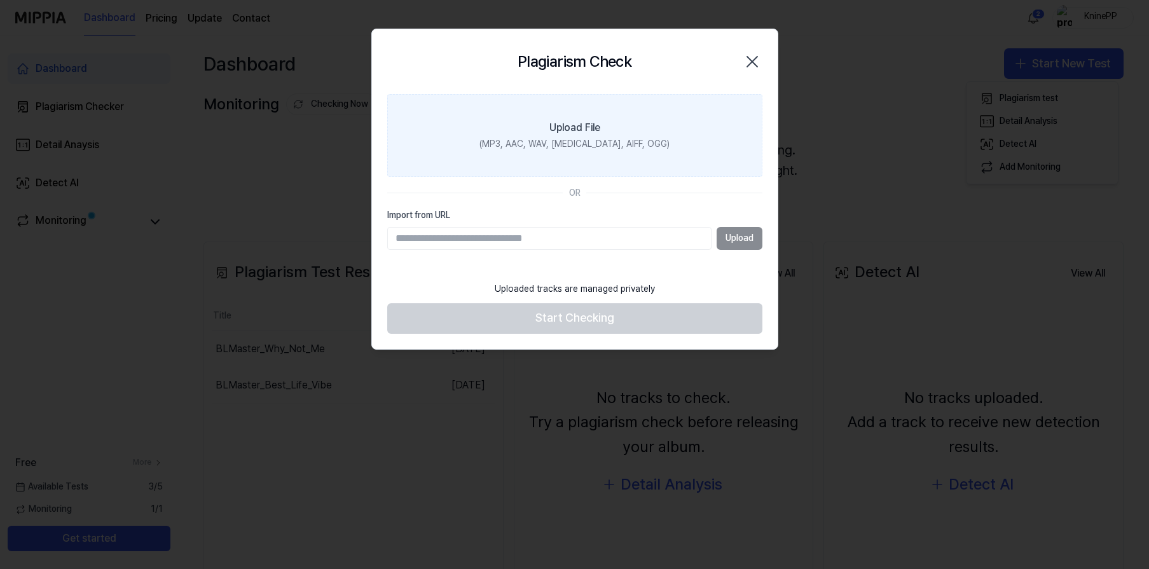
click at [596, 132] on div "Upload File" at bounding box center [574, 127] width 51 height 15
click at [0, 0] on input "Upload File (MP3, AAC, WAV, FLAC, AIFF, OGG)" at bounding box center [0, 0] width 0 height 0
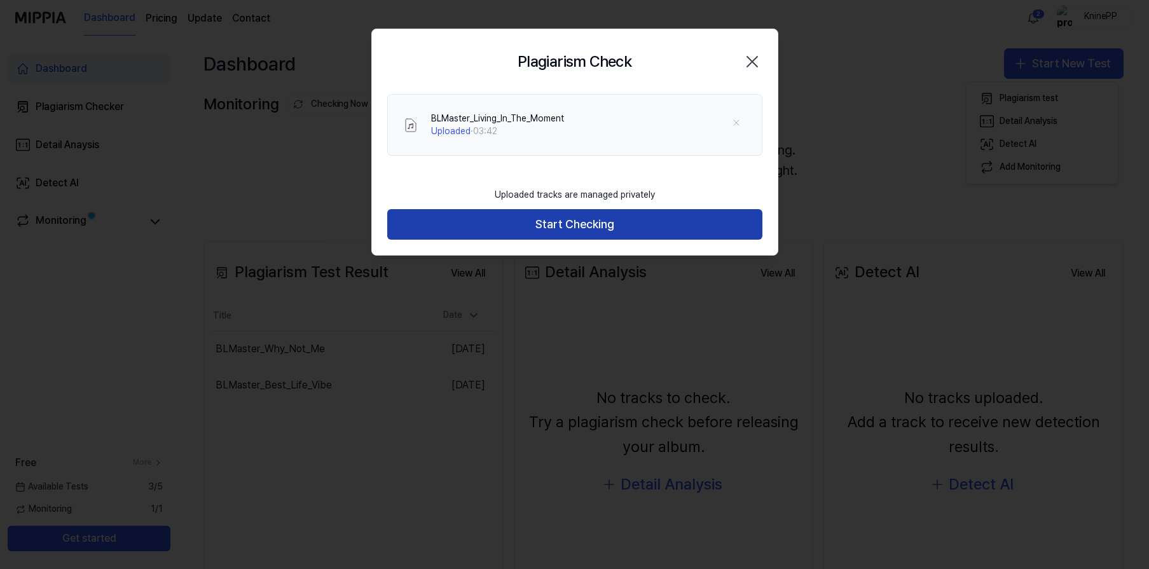
click at [605, 228] on button "Start Checking" at bounding box center [574, 224] width 375 height 31
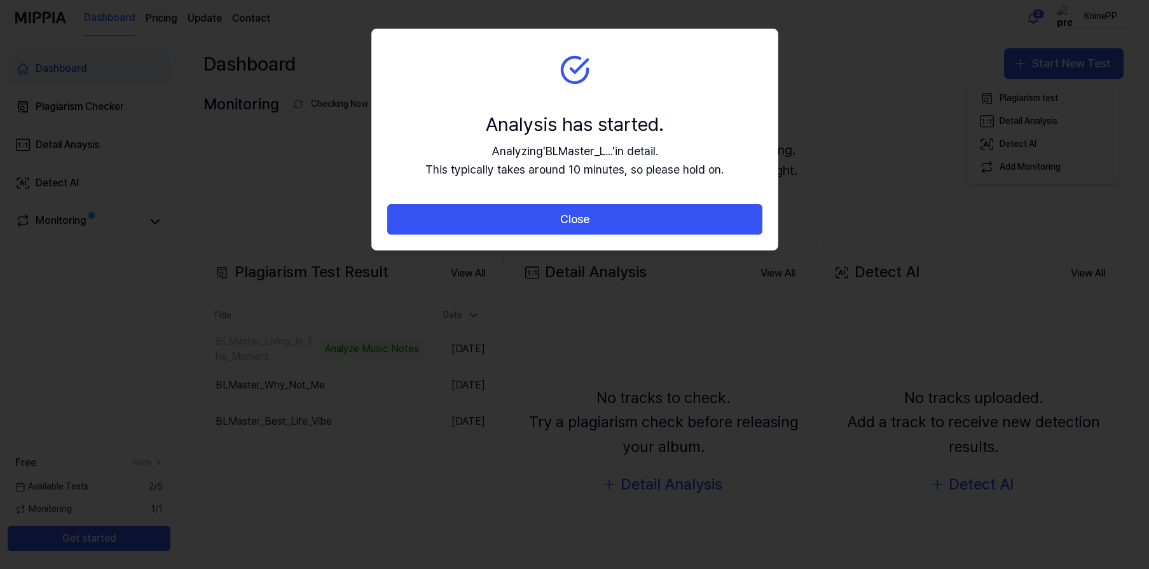
click at [605, 228] on button "Close" at bounding box center [574, 219] width 375 height 31
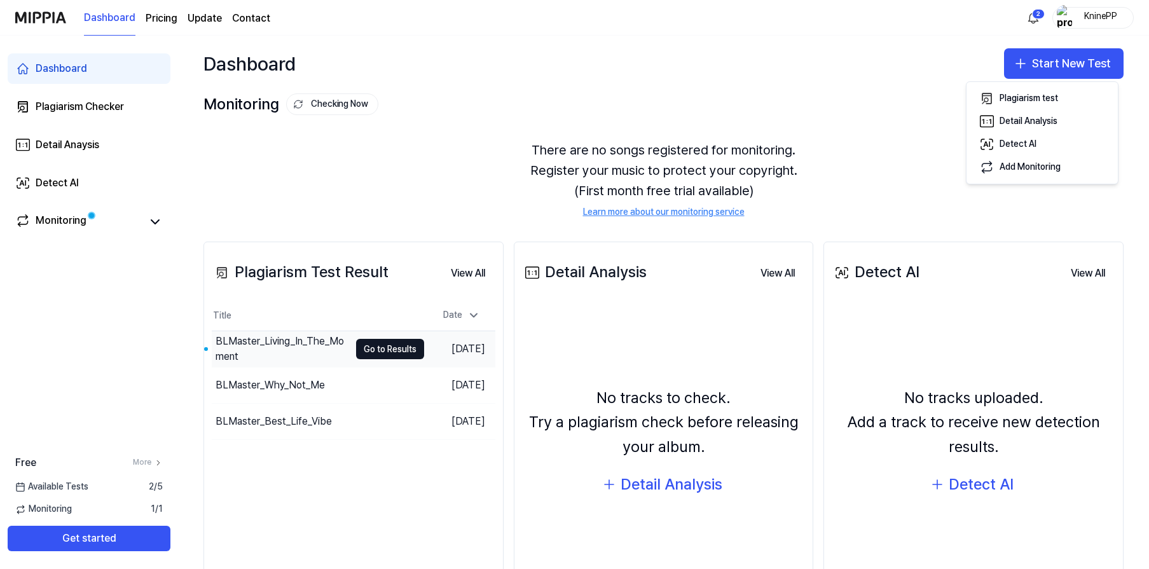
click at [280, 344] on div "BLMaster_Living_In_The_Moment" at bounding box center [283, 349] width 134 height 31
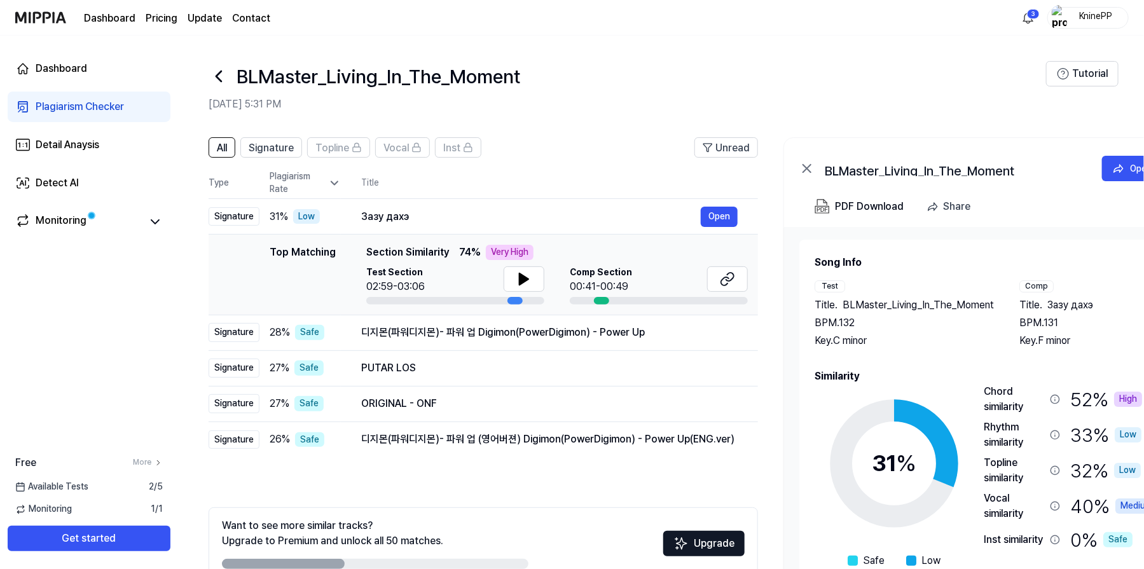
click at [35, 18] on img at bounding box center [40, 17] width 51 height 35
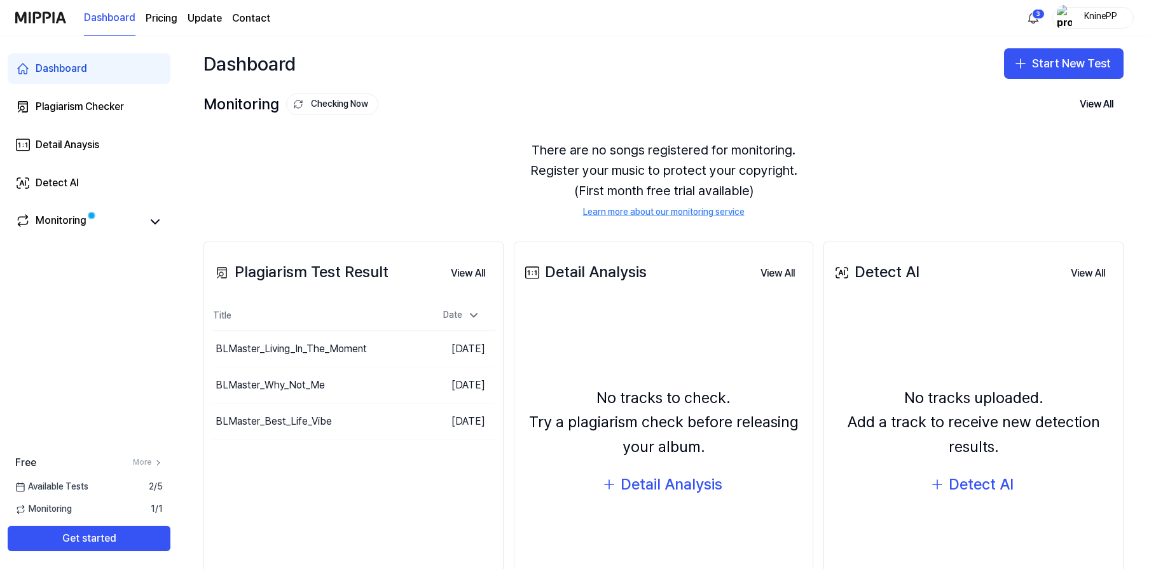
click at [162, 17] on page\) "Pricing" at bounding box center [162, 18] width 32 height 15
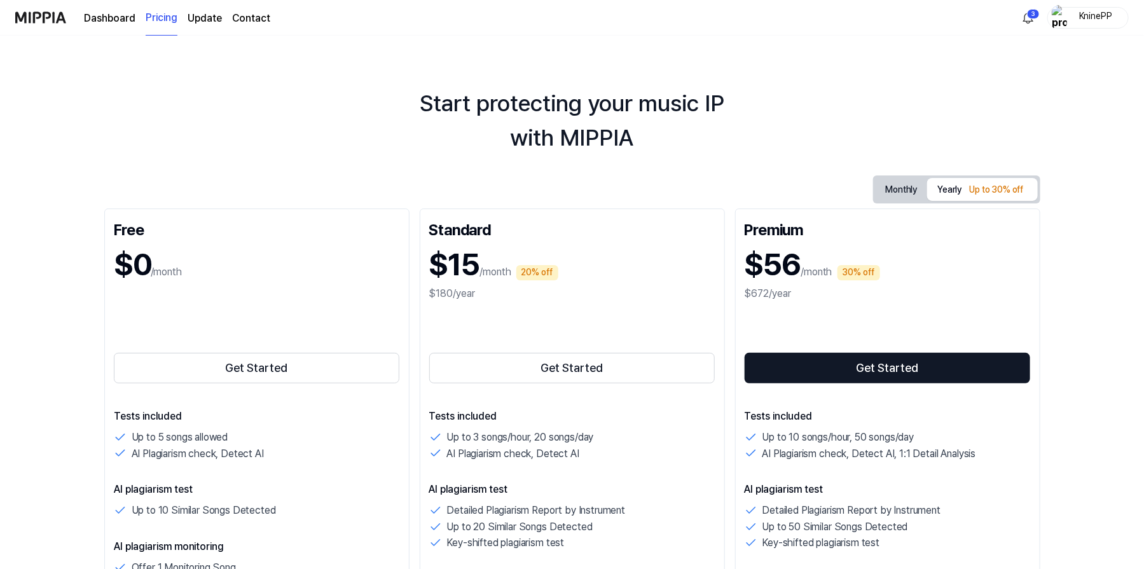
click at [901, 192] on button "Monthly" at bounding box center [902, 190] width 52 height 20
click at [946, 196] on button "Yearly Up to 30% off" at bounding box center [982, 190] width 110 height 22
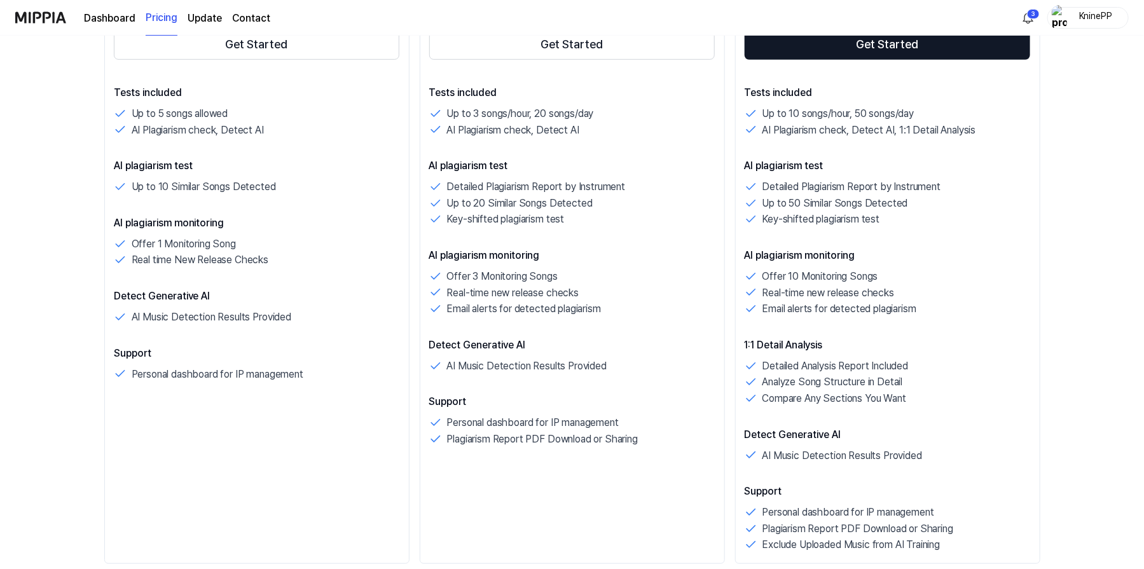
scroll to position [326, 0]
